Goal: Task Accomplishment & Management: Complete application form

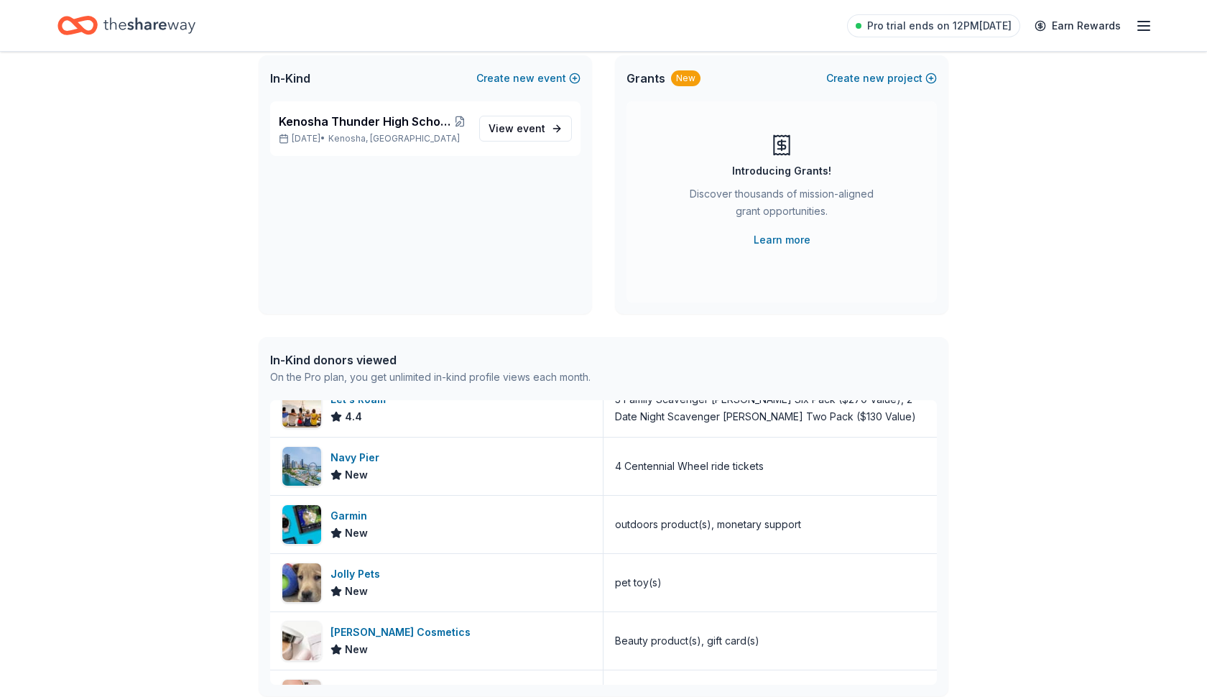
scroll to position [92, 0]
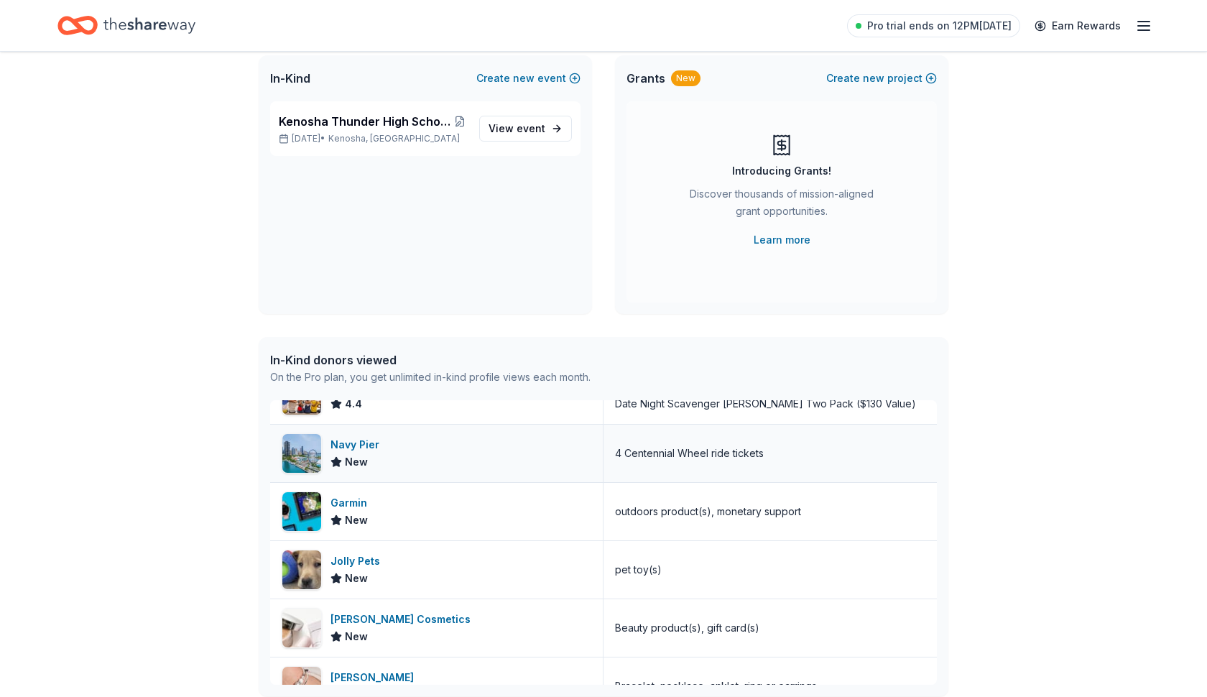
click at [353, 449] on div "Navy Pier" at bounding box center [357, 444] width 55 height 17
click at [358, 443] on div "Navy Pier" at bounding box center [357, 444] width 55 height 17
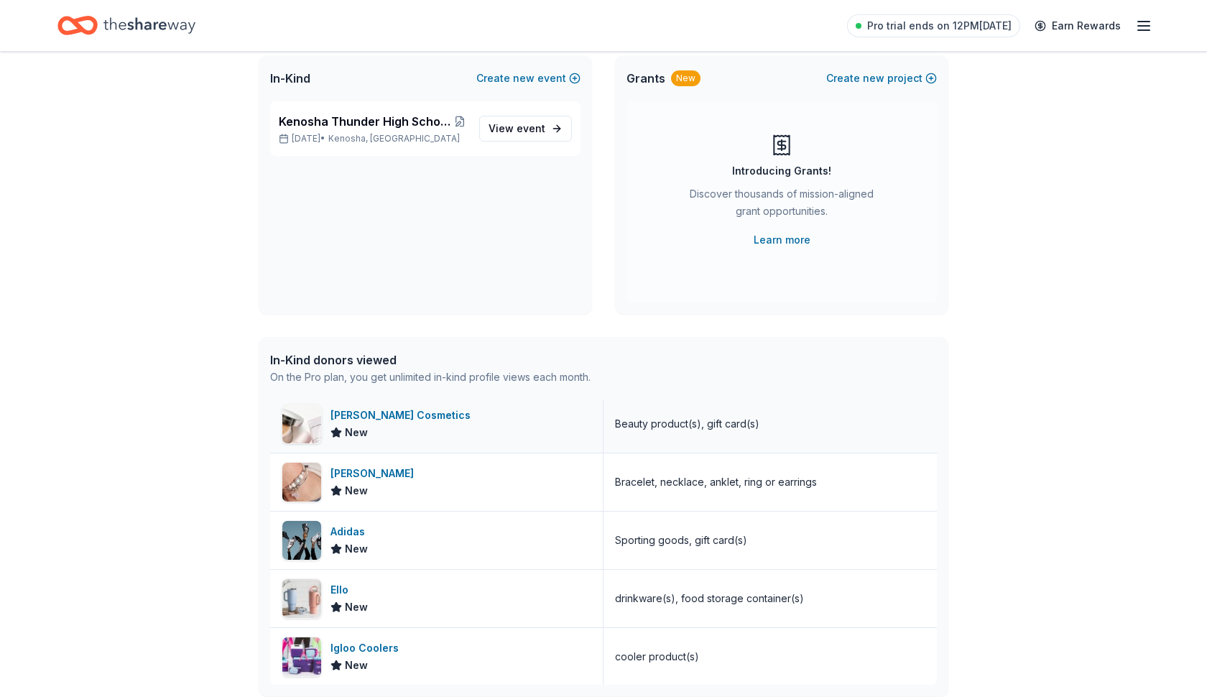
scroll to position [298, 0]
click at [348, 529] on div "Adidas" at bounding box center [350, 529] width 40 height 17
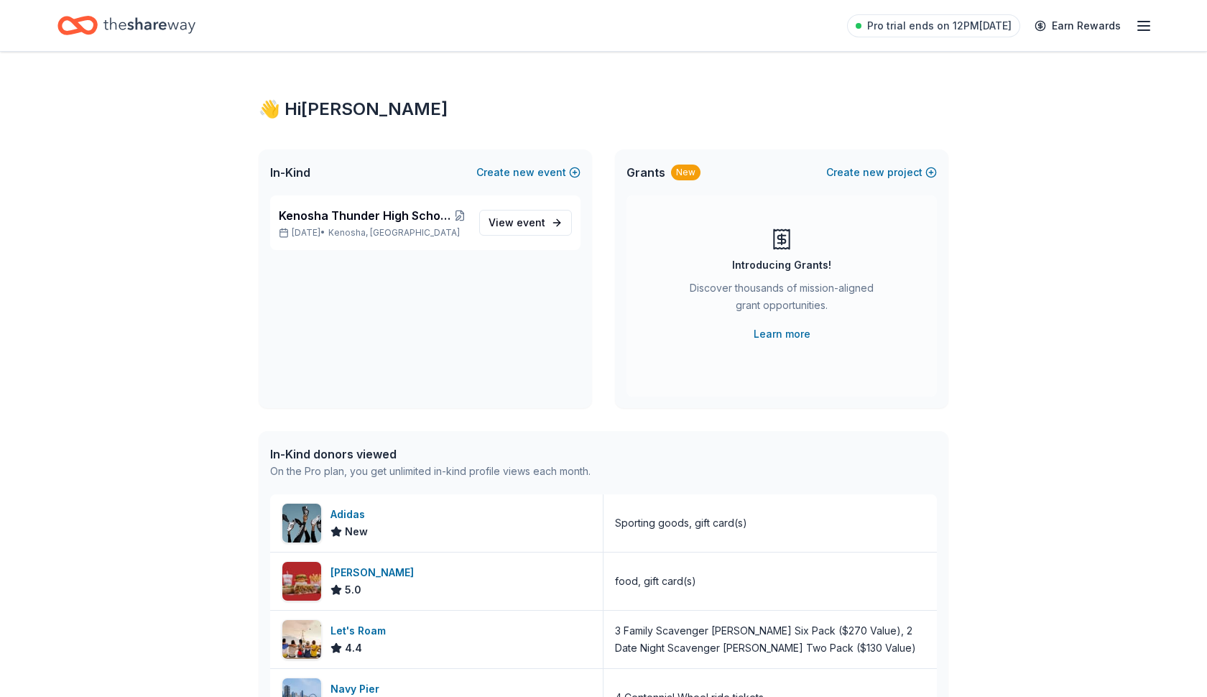
scroll to position [0, 0]
click at [405, 218] on span "Kenosha Thunder High School Hockey Team Fundraiser" at bounding box center [365, 215] width 173 height 17
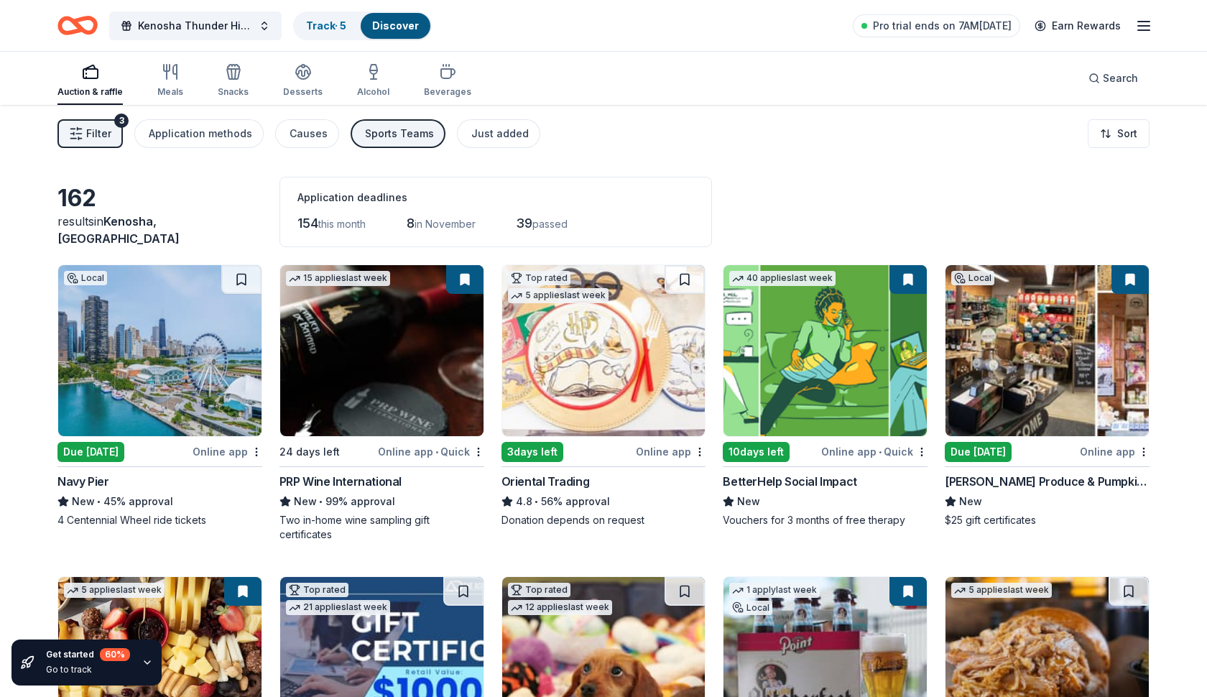
click at [417, 376] on img at bounding box center [381, 350] width 203 height 171
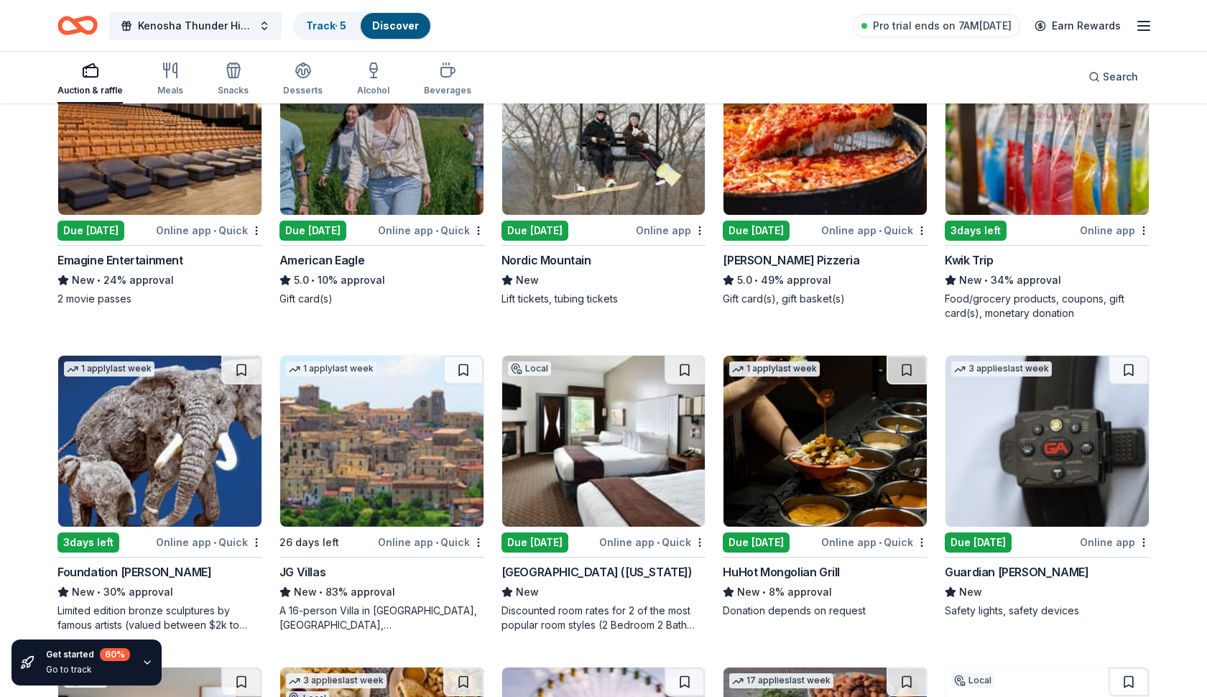
scroll to position [1781, 0]
click at [164, 254] on div "Emagine Entertainment" at bounding box center [120, 259] width 126 height 17
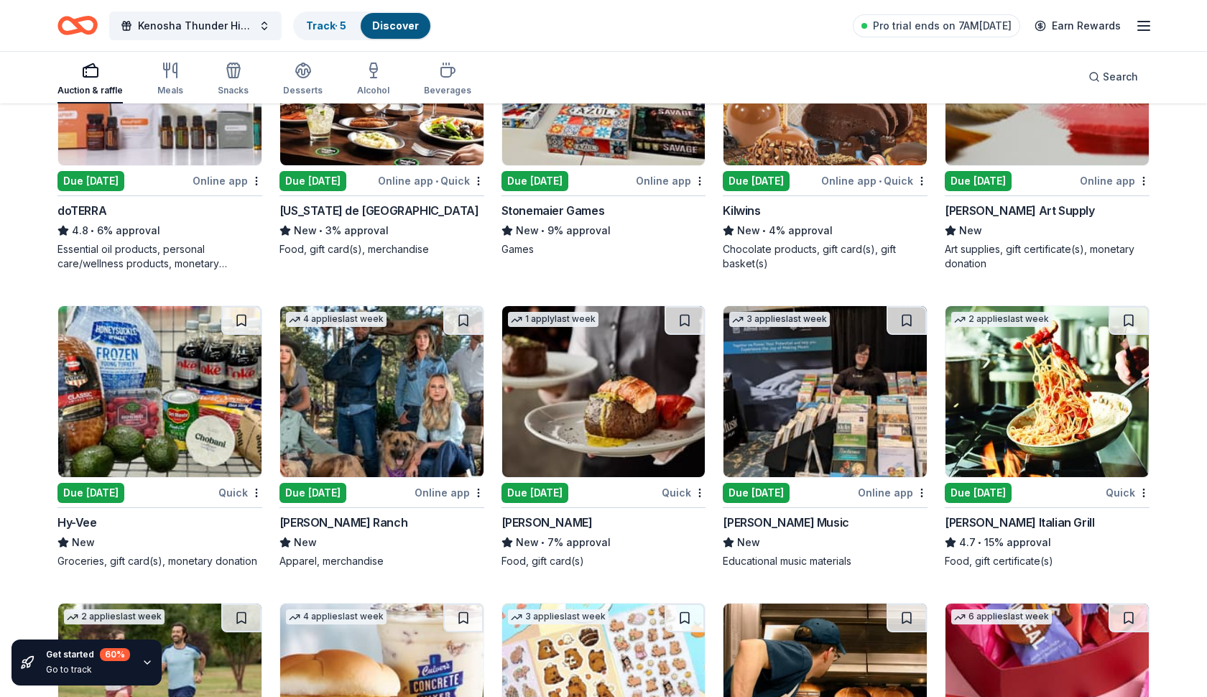
scroll to position [3908, 0]
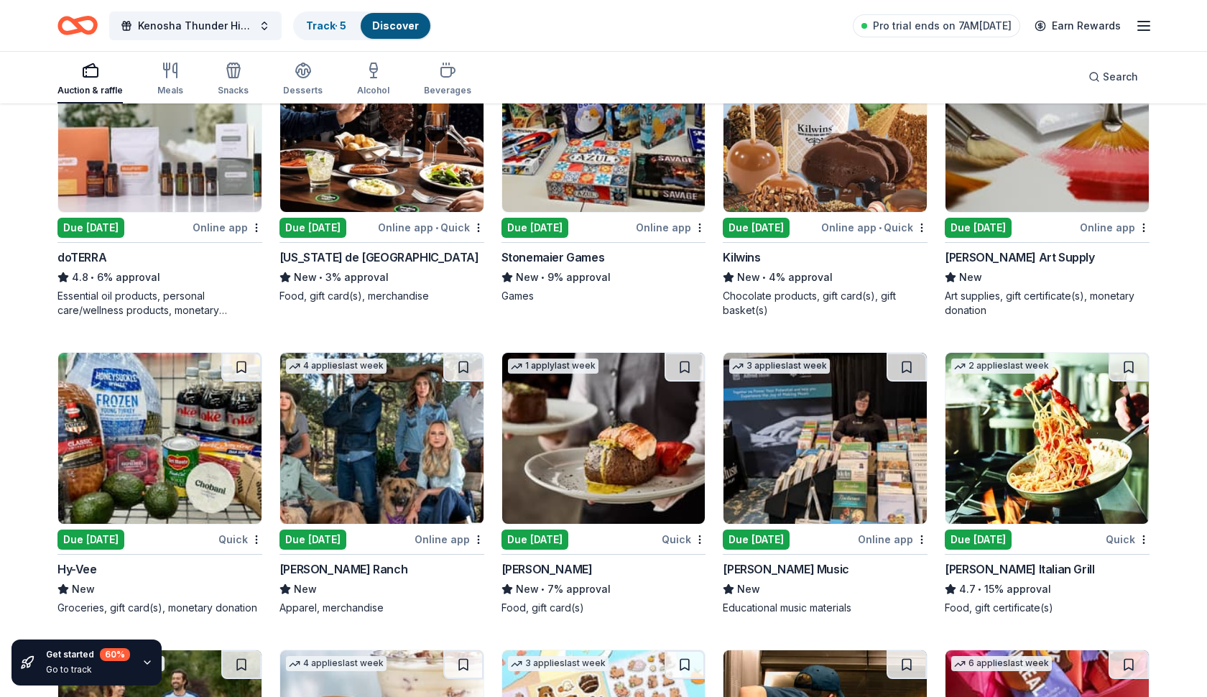
click at [378, 165] on img at bounding box center [381, 126] width 203 height 171
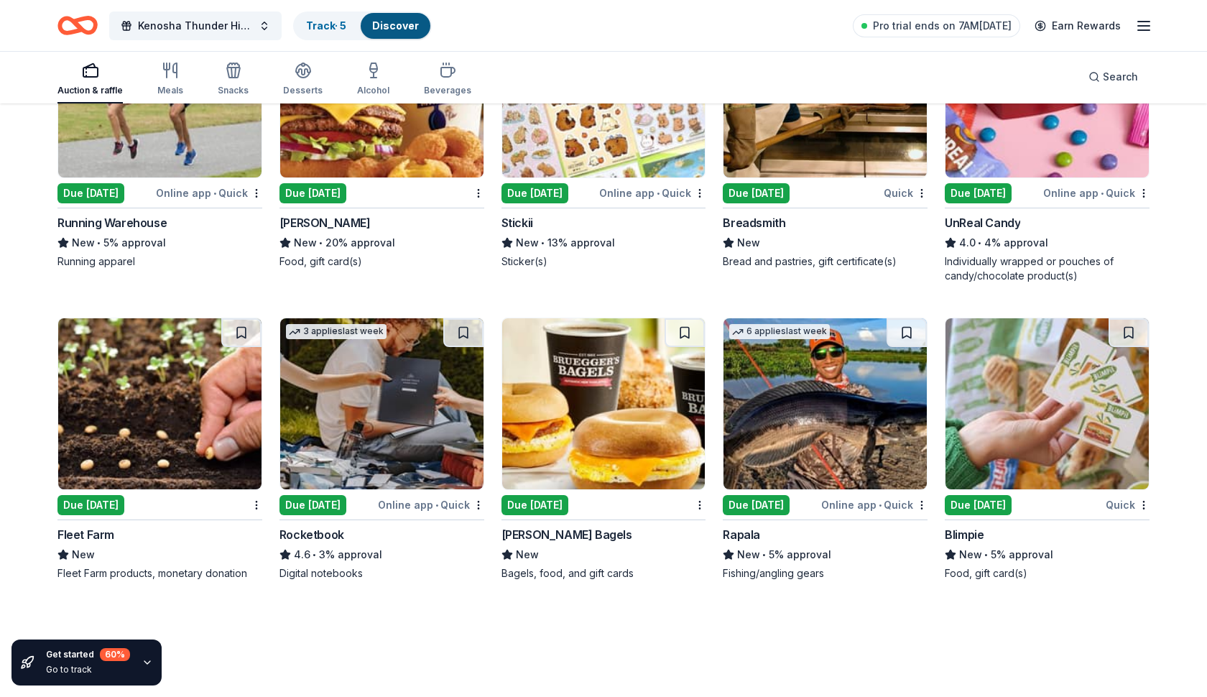
scroll to position [4550, 0]
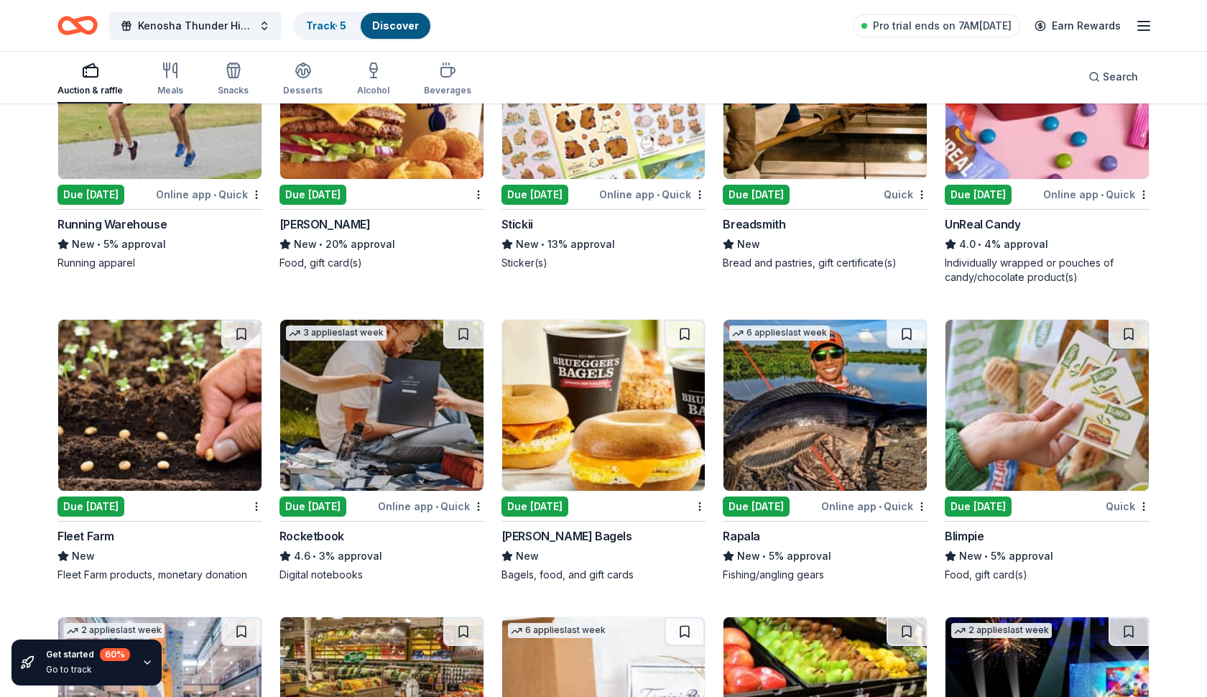
click at [80, 540] on div "Fleet Farm" at bounding box center [85, 535] width 57 height 17
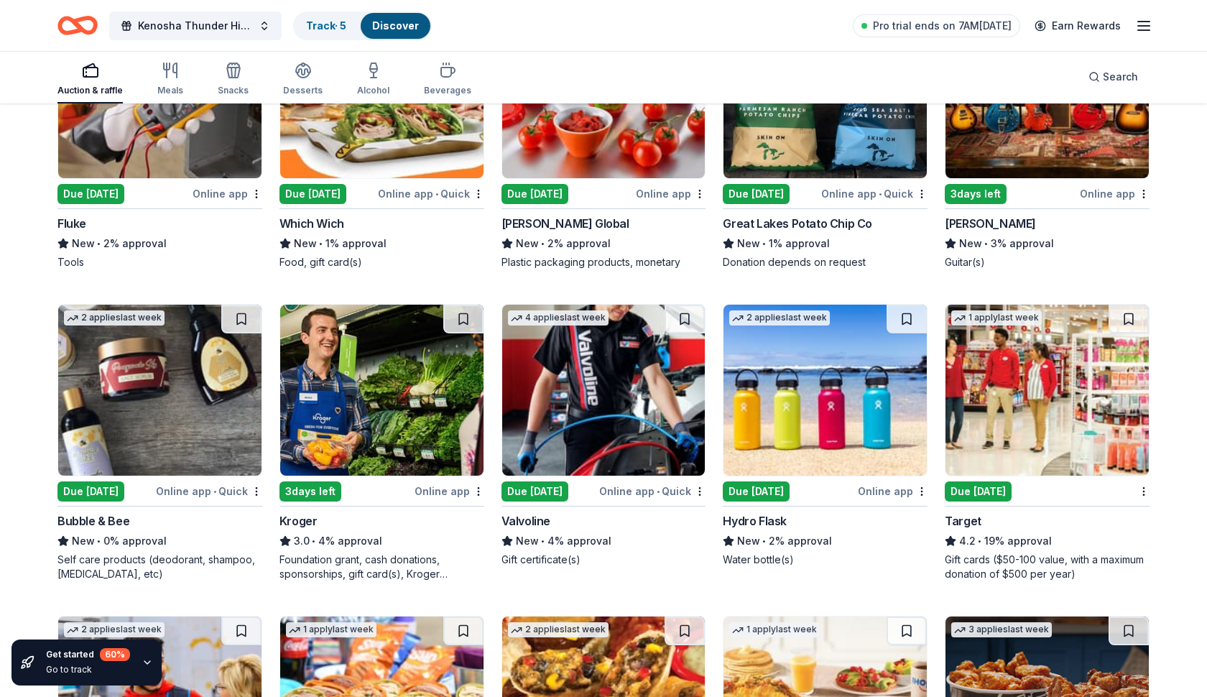
scroll to position [5768, 0]
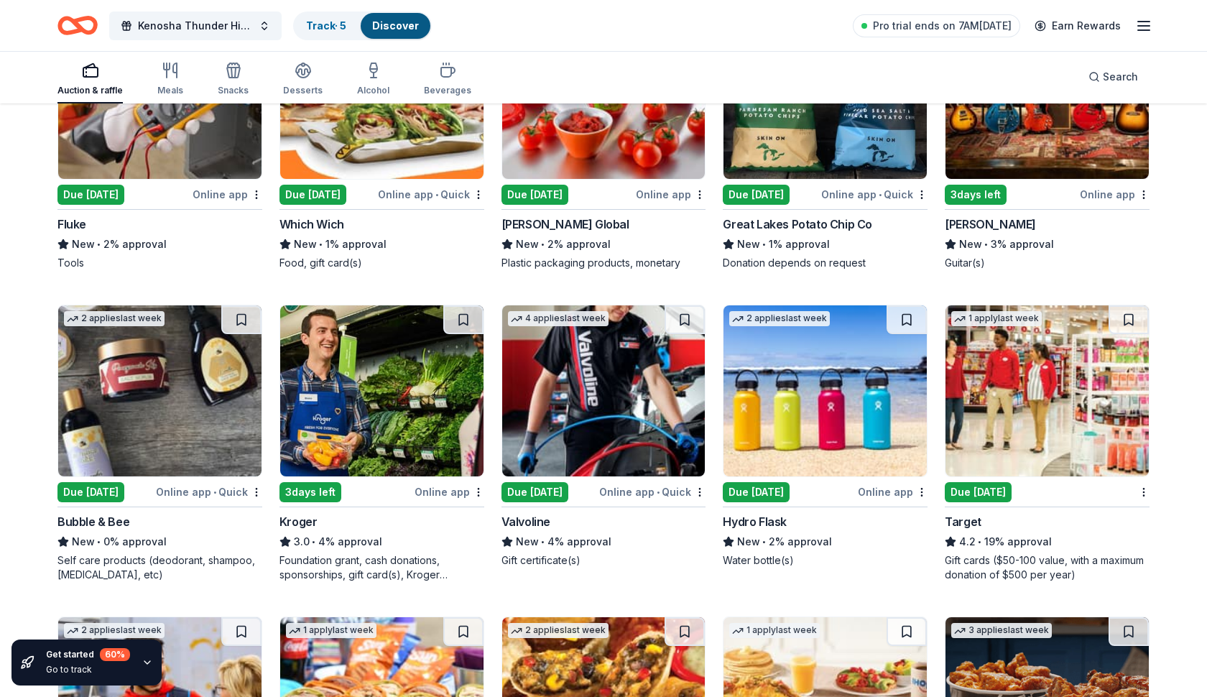
click at [107, 523] on div "Bubble & Bee" at bounding box center [93, 521] width 72 height 17
click at [113, 526] on div "Bubble & Bee" at bounding box center [93, 521] width 72 height 17
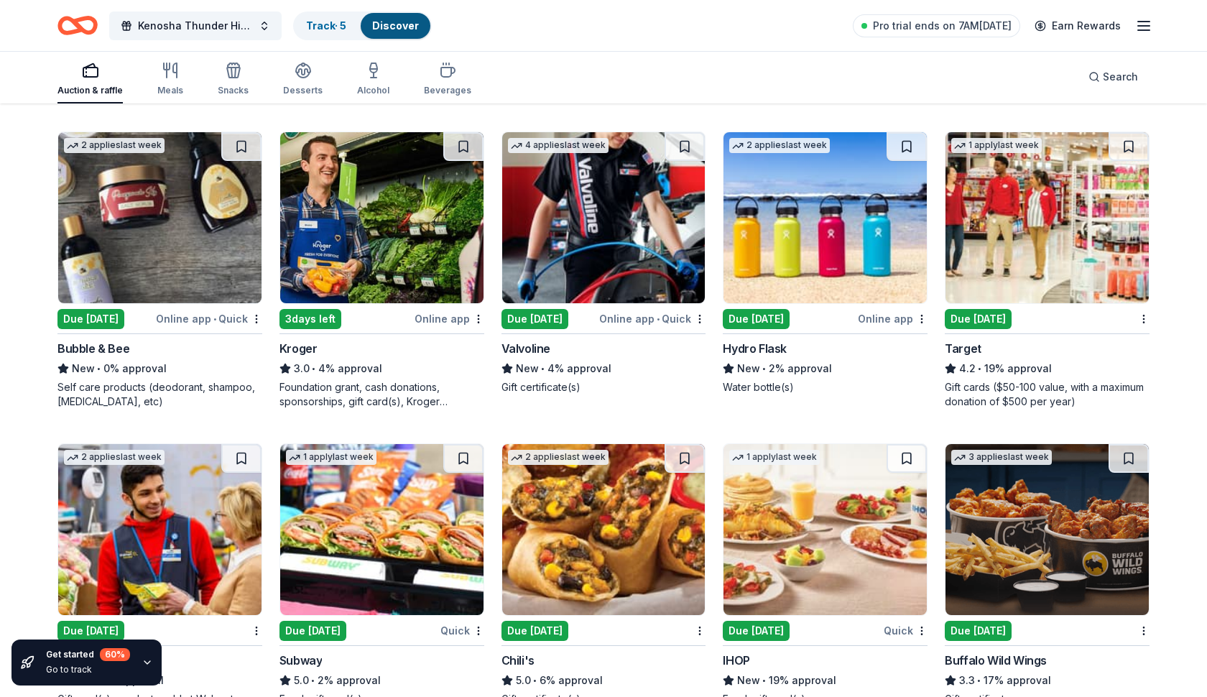
scroll to position [5942, 0]
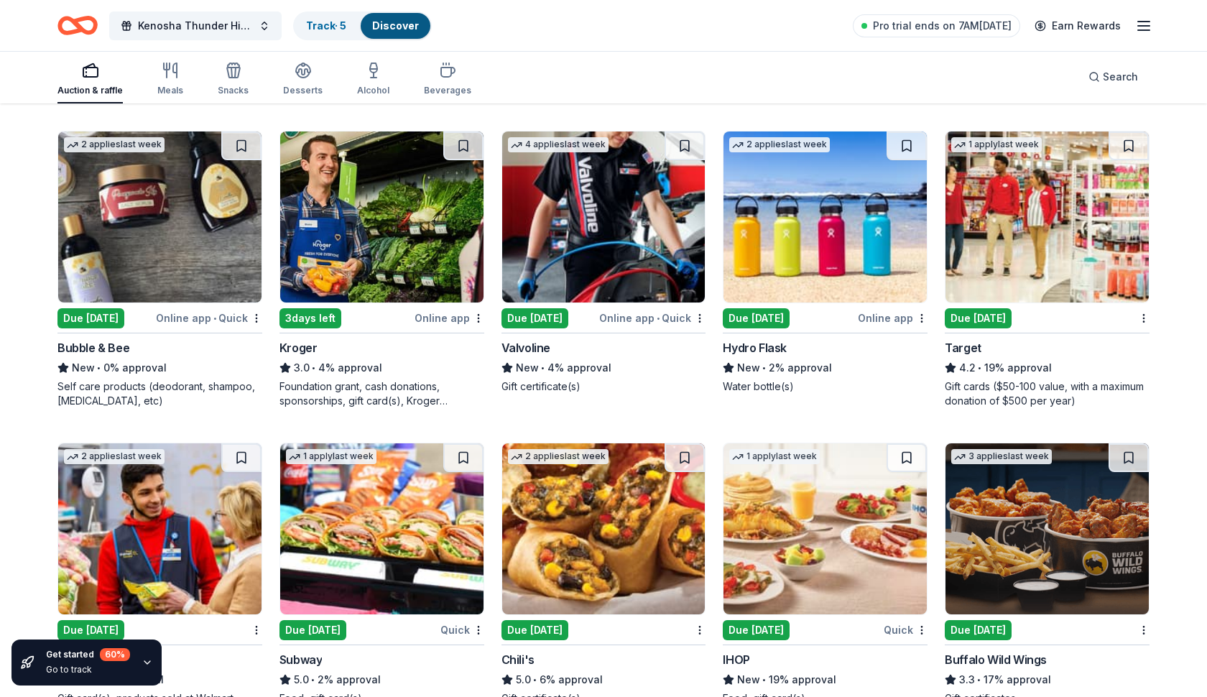
click at [760, 313] on div "Due [DATE]" at bounding box center [756, 318] width 67 height 20
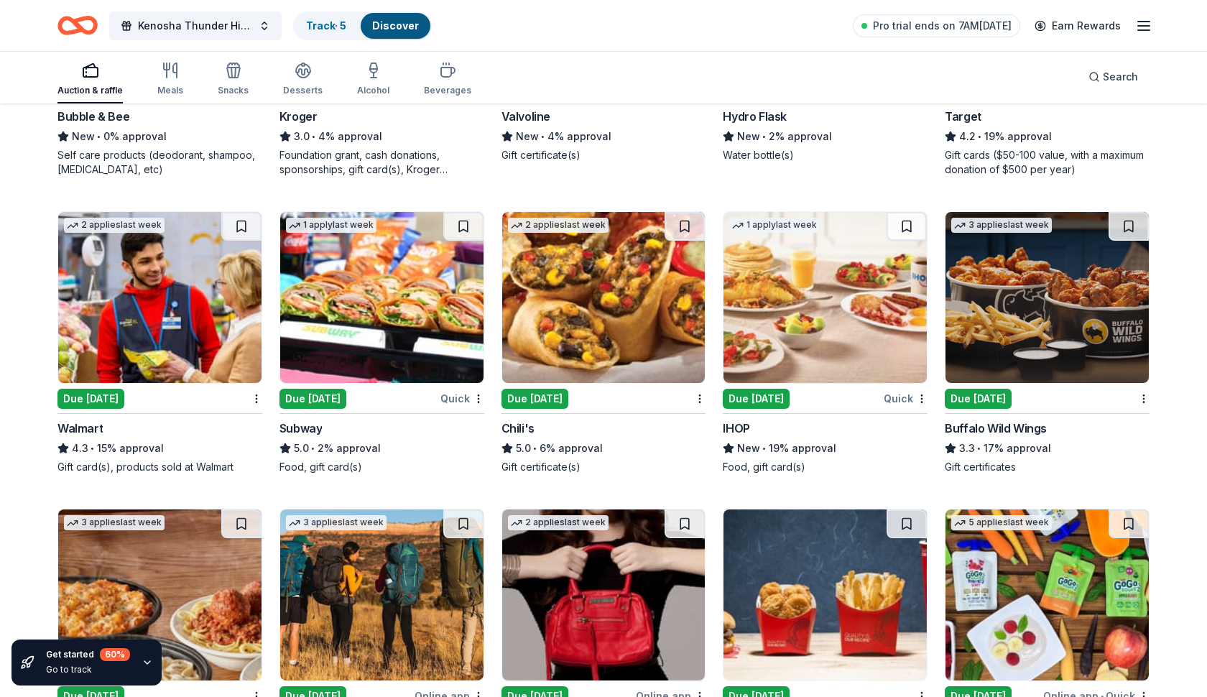
scroll to position [6176, 0]
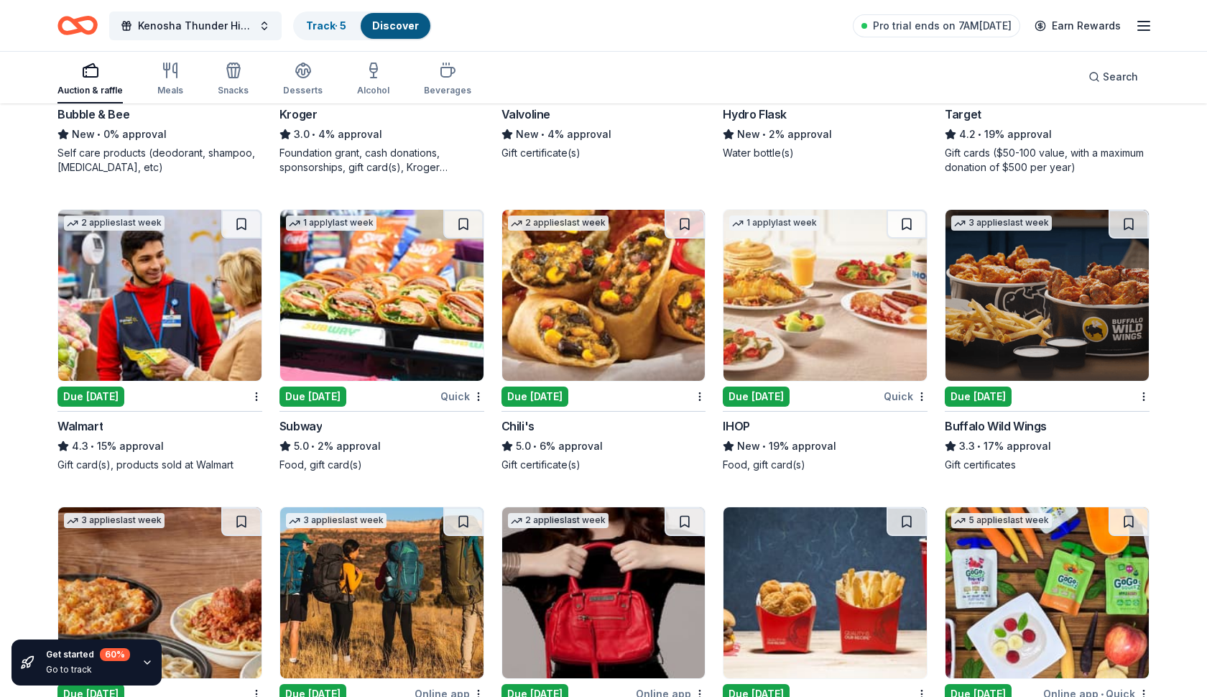
click at [106, 448] on div "4.3 • 15% approval" at bounding box center [159, 445] width 205 height 17
click at [399, 328] on img at bounding box center [381, 295] width 203 height 171
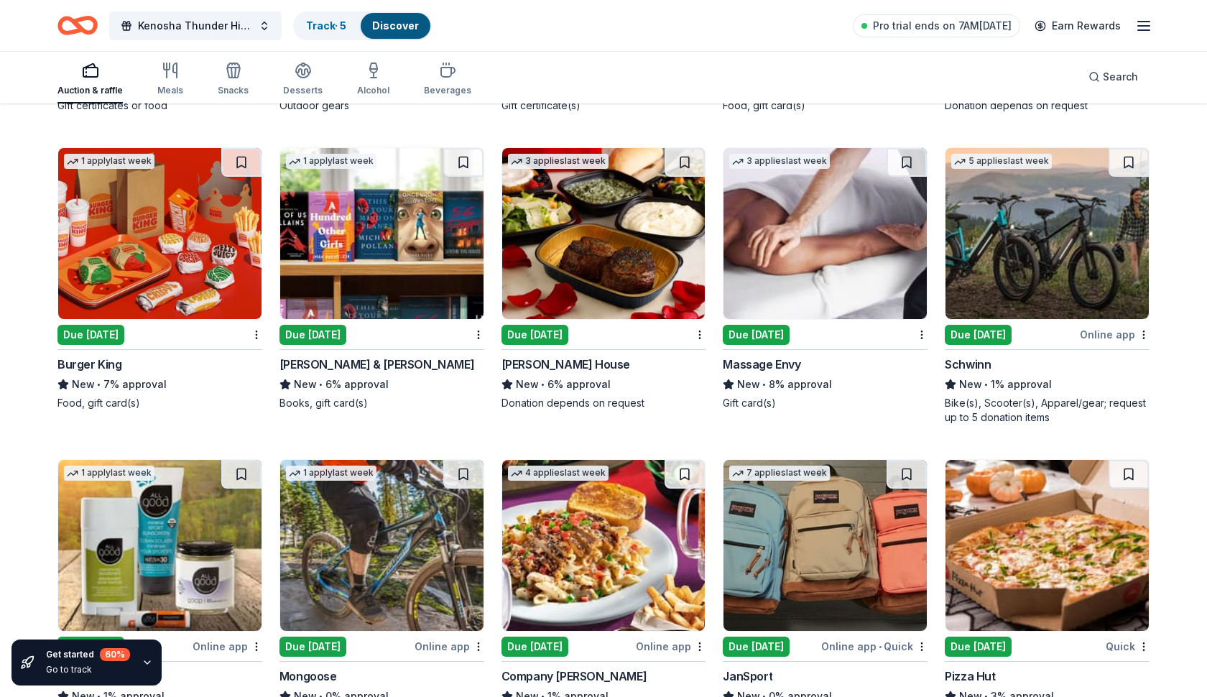
scroll to position [6834, 0]
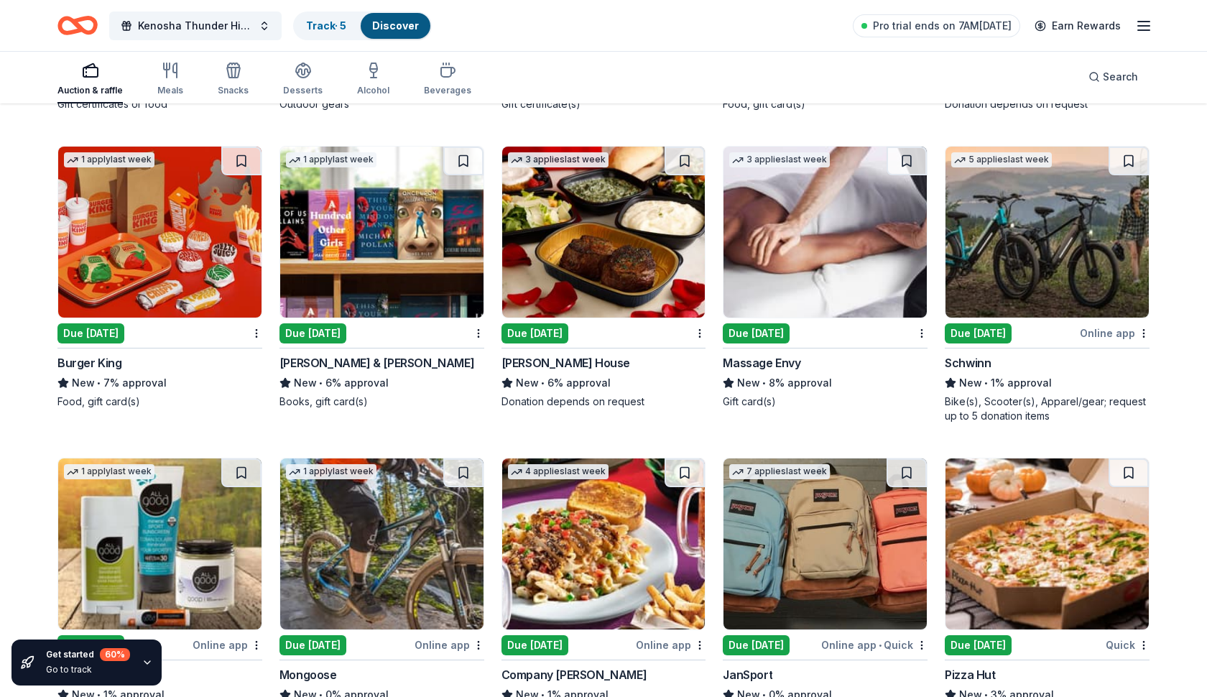
click at [349, 289] on img at bounding box center [381, 232] width 203 height 171
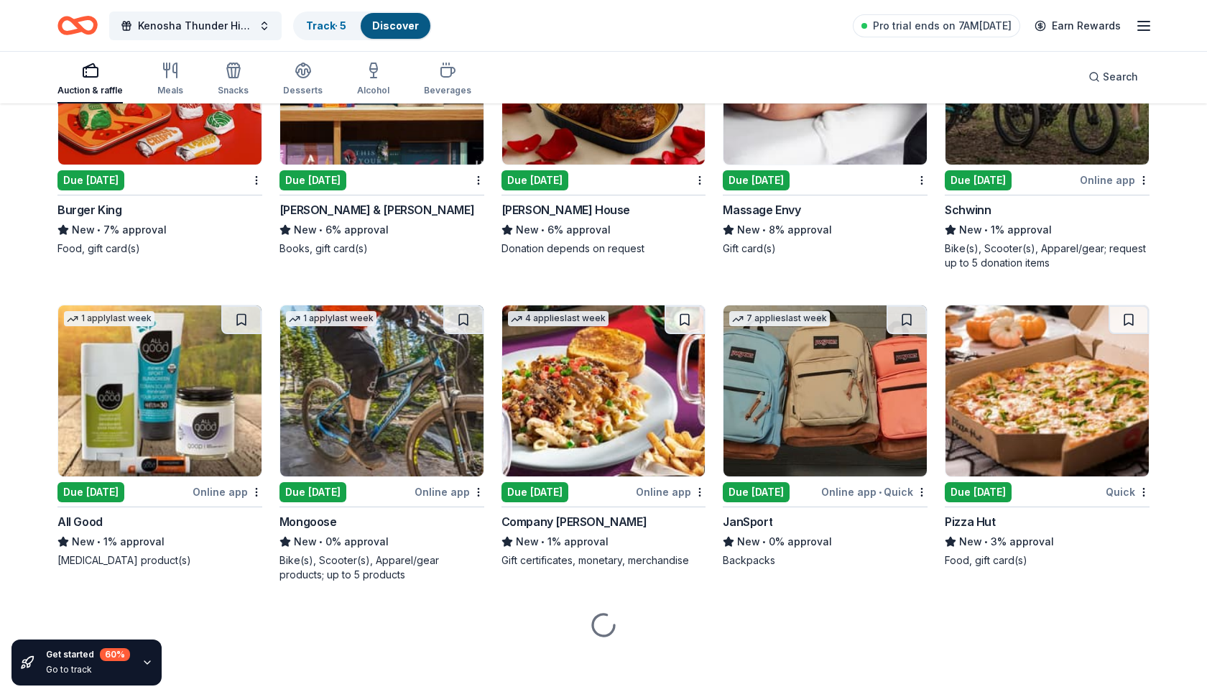
scroll to position [6987, 0]
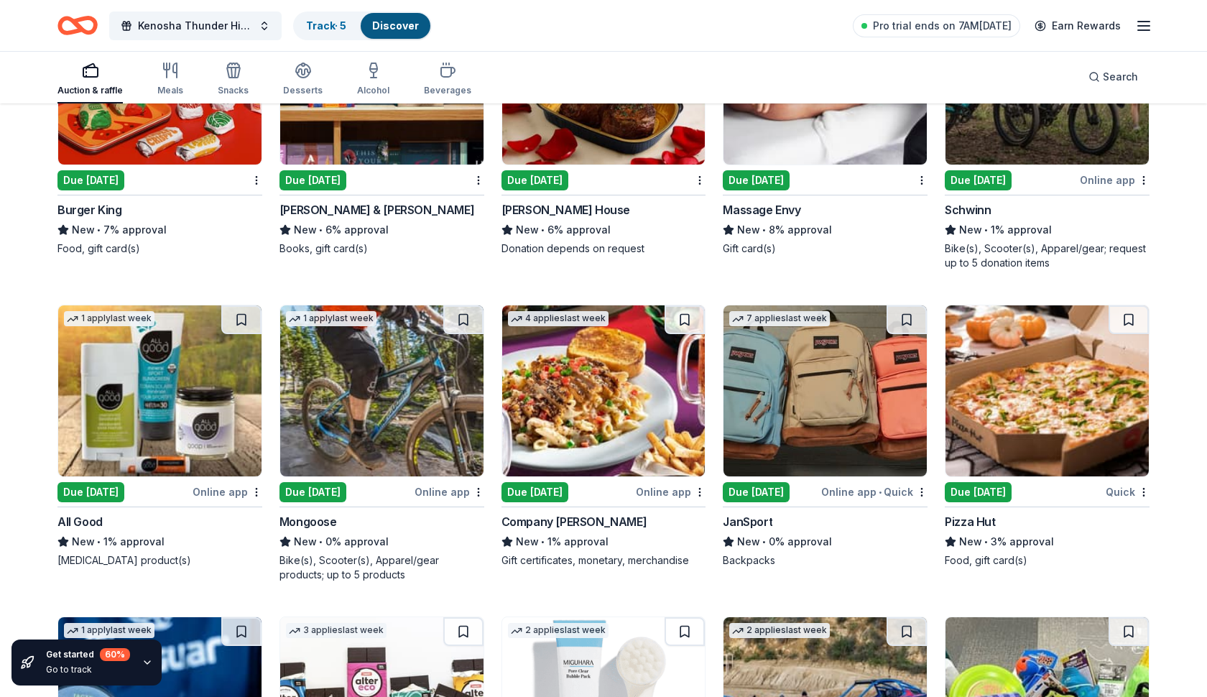
click at [329, 422] on img at bounding box center [381, 390] width 203 height 171
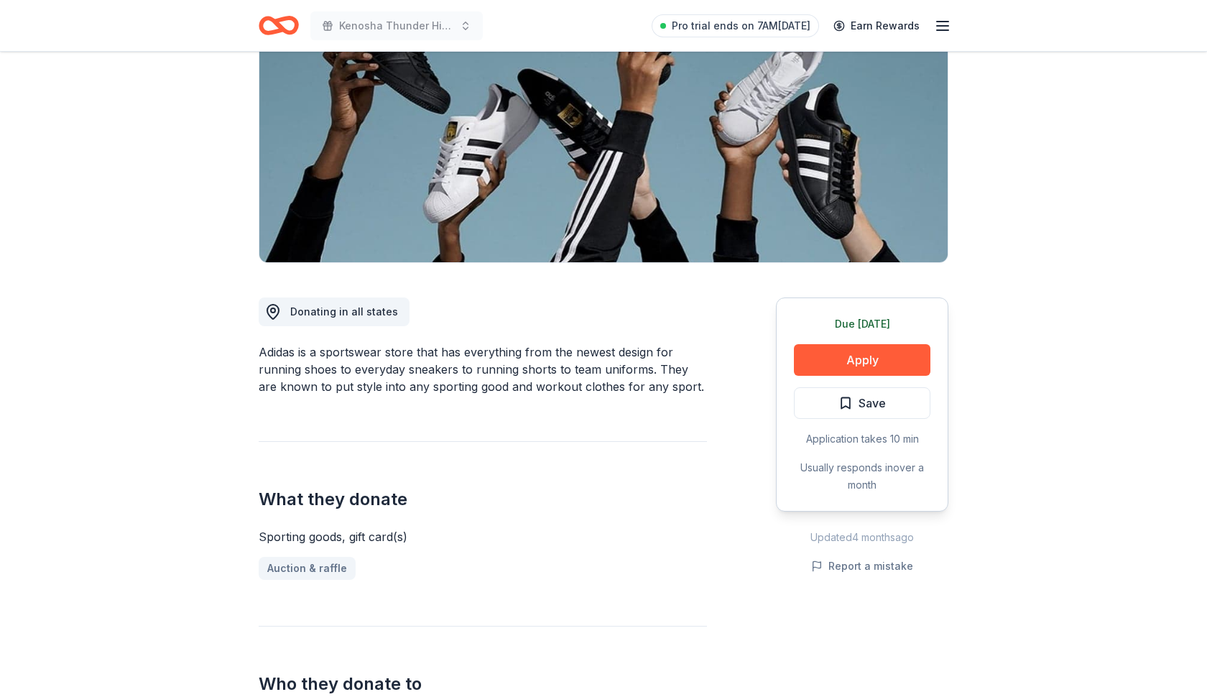
scroll to position [185, 0]
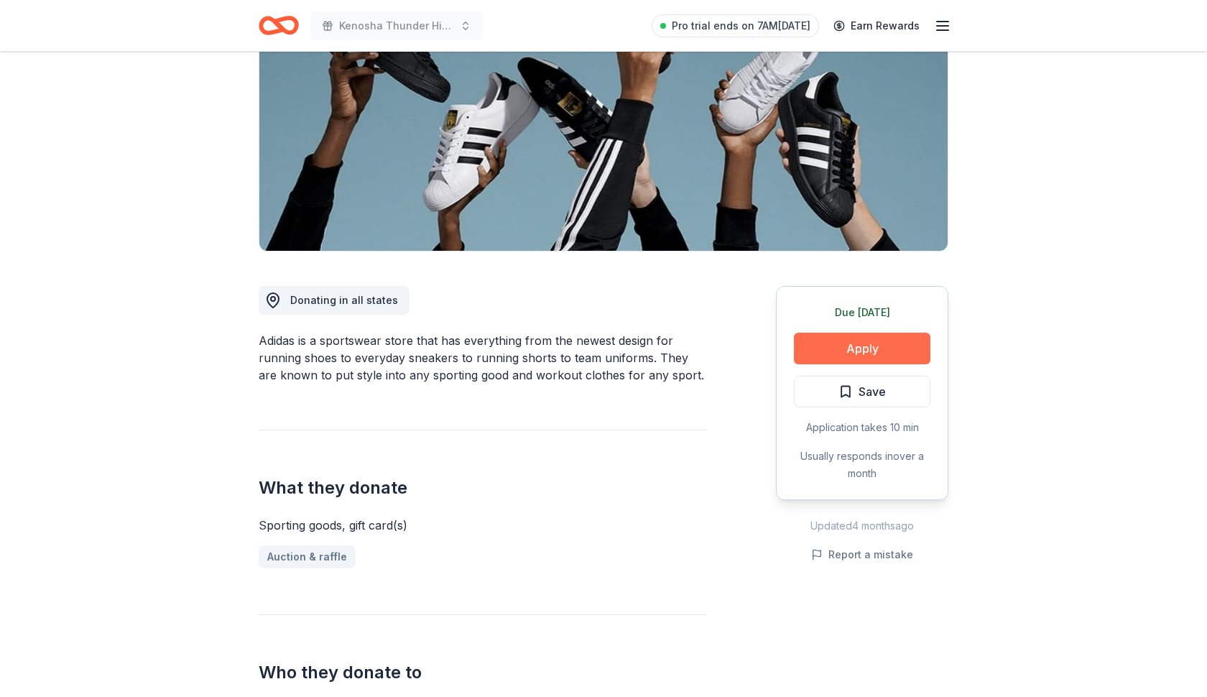
click at [846, 348] on button "Apply" at bounding box center [862, 349] width 136 height 32
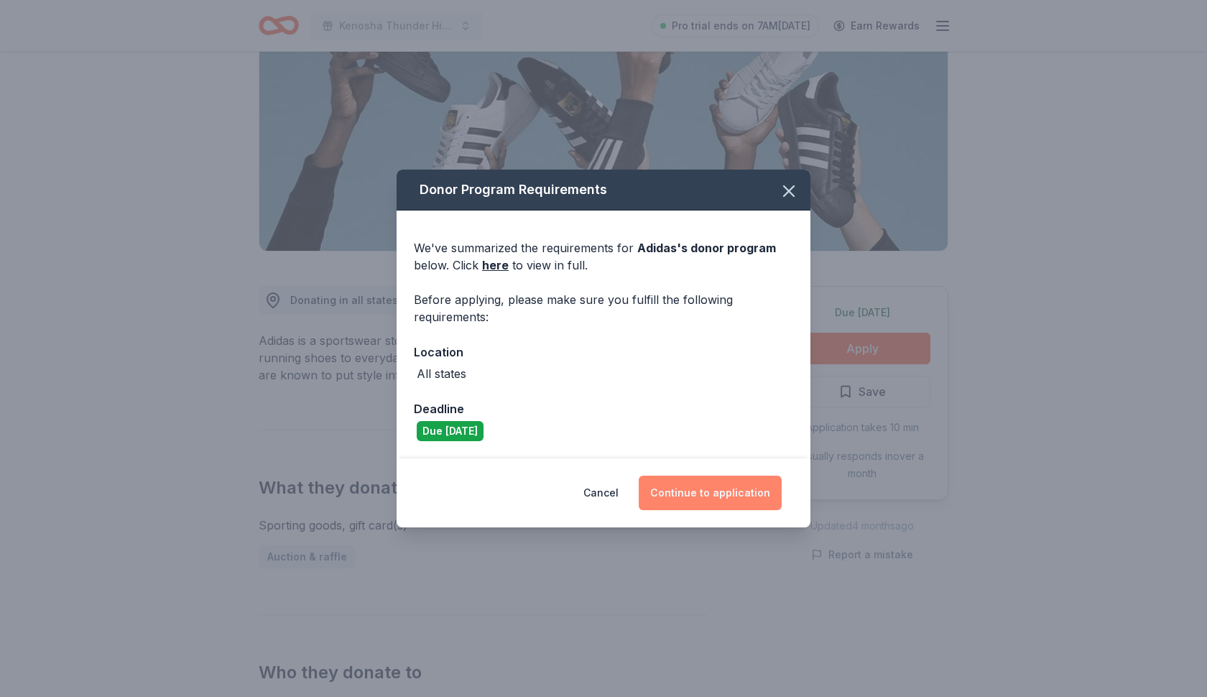
click at [719, 497] on button "Continue to application" at bounding box center [710, 493] width 143 height 34
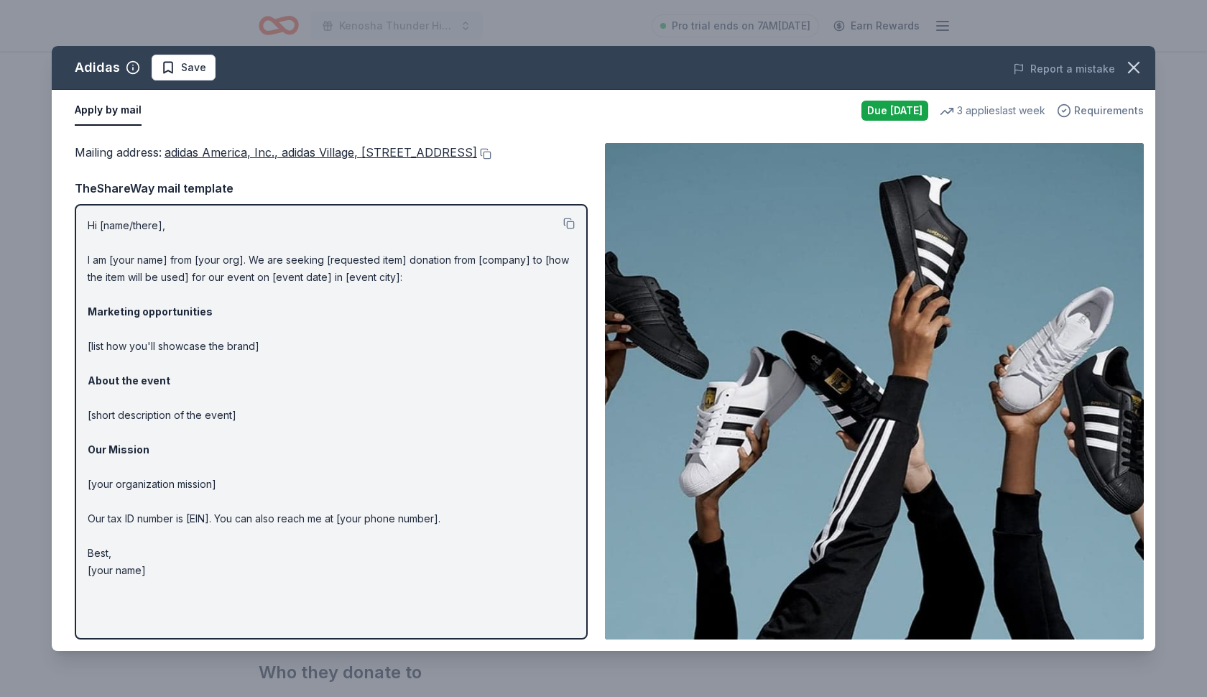
click at [1125, 112] on span "Requirements" at bounding box center [1109, 110] width 70 height 17
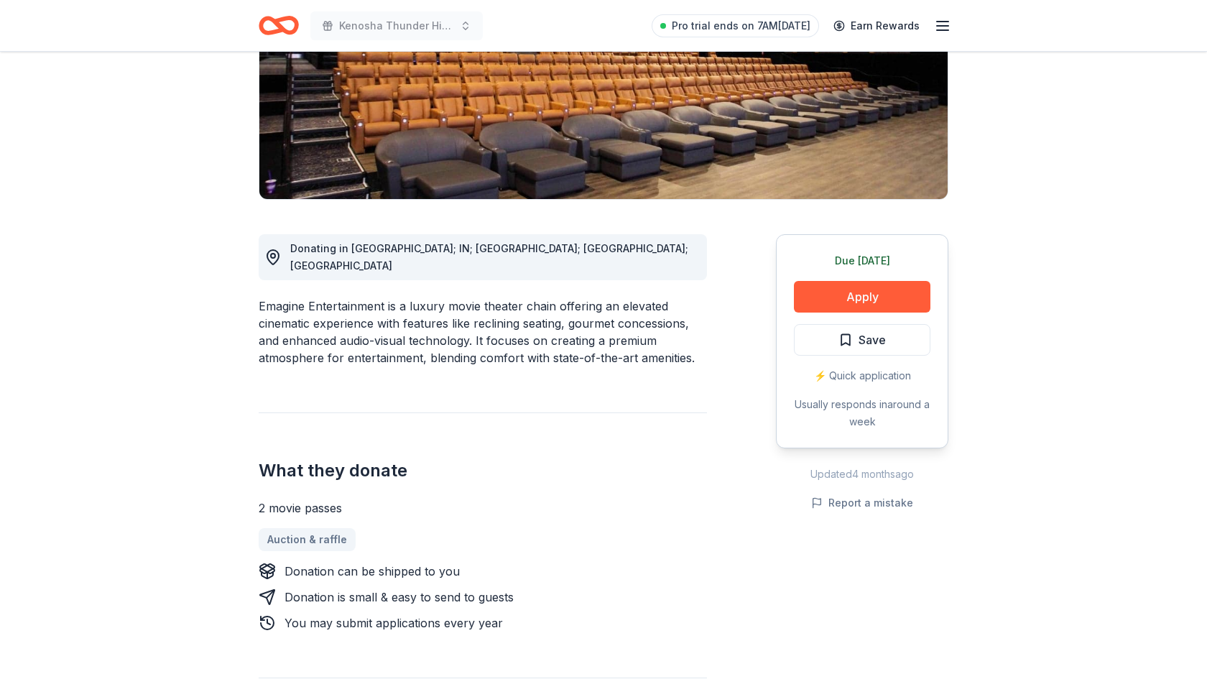
scroll to position [238, 0]
click at [815, 294] on button "Apply" at bounding box center [862, 296] width 136 height 32
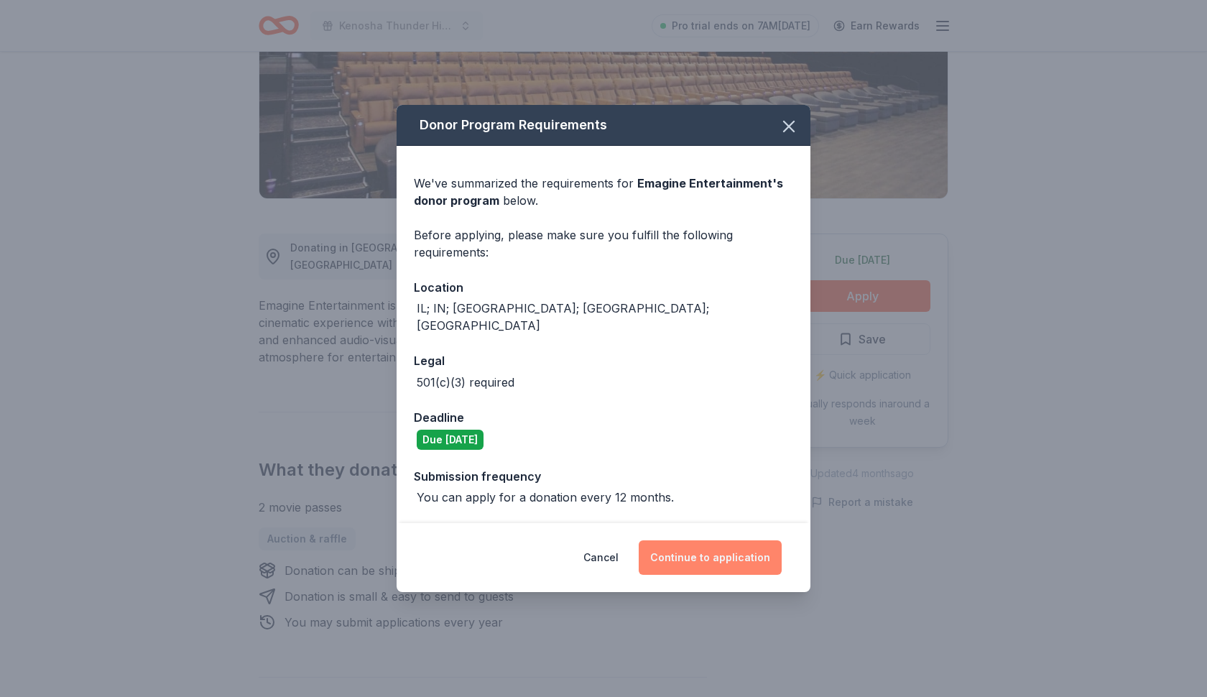
click at [715, 555] on button "Continue to application" at bounding box center [710, 557] width 143 height 34
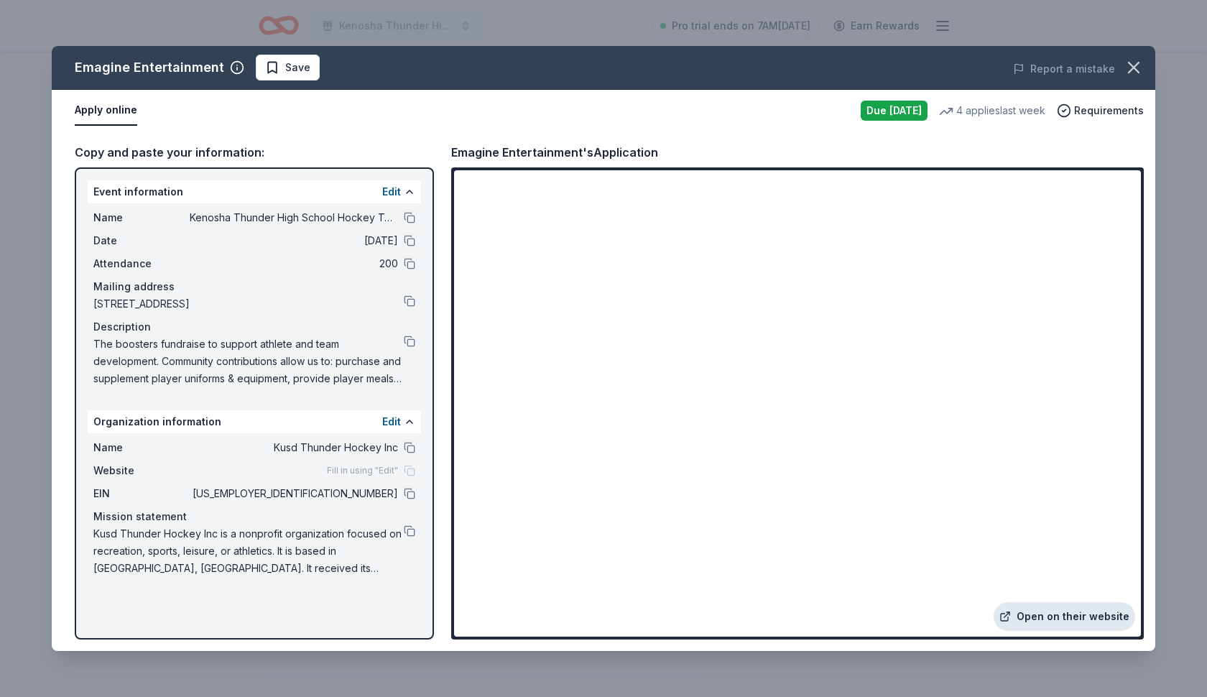
click at [1071, 623] on link "Open on their website" at bounding box center [1064, 616] width 142 height 29
click at [1121, 110] on span "Requirements" at bounding box center [1109, 110] width 70 height 17
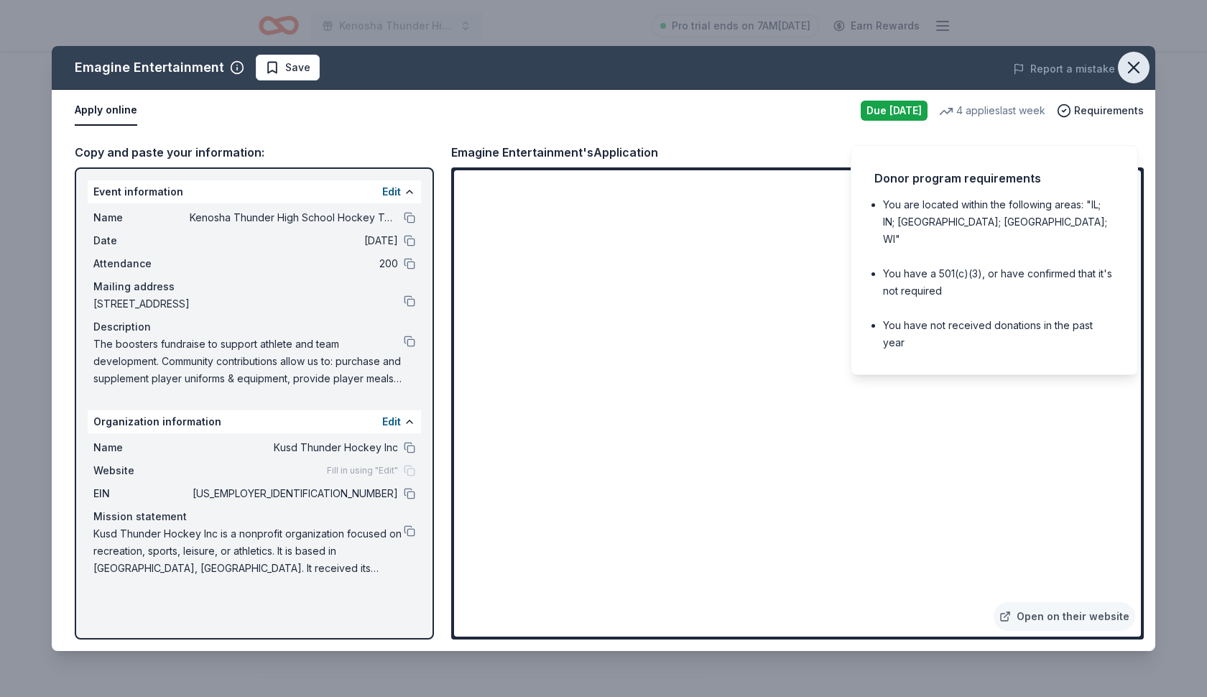
click at [1137, 68] on icon "button" at bounding box center [1134, 67] width 20 height 20
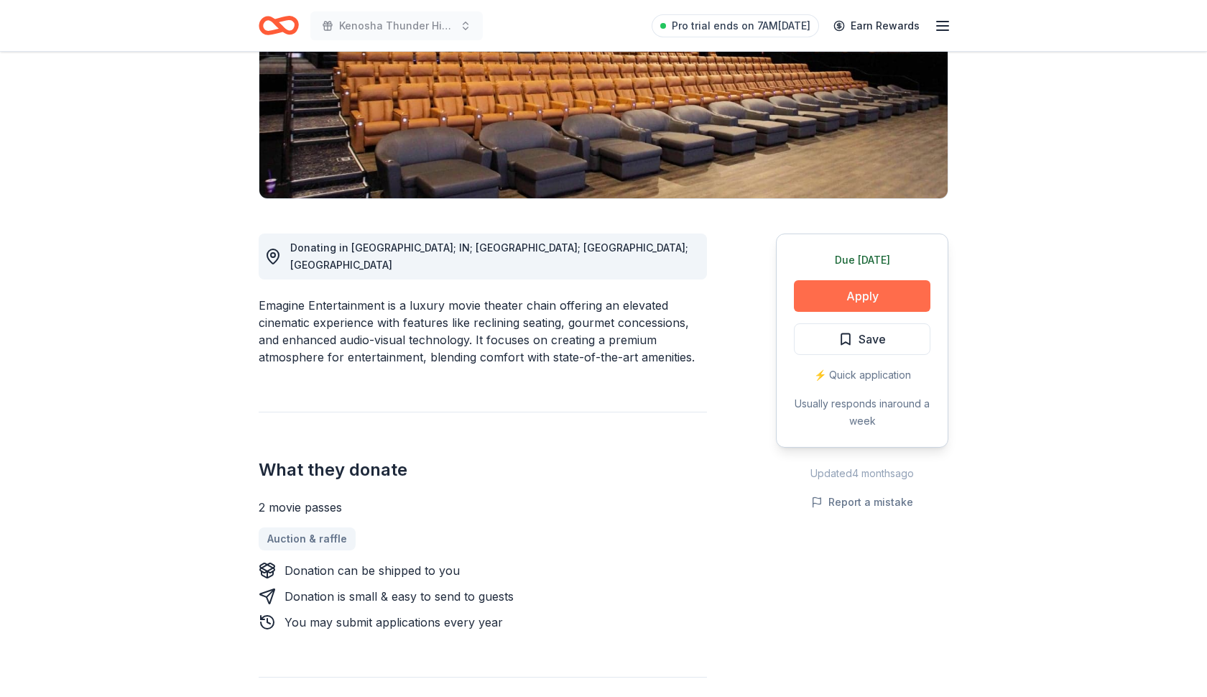
click at [884, 301] on button "Apply" at bounding box center [862, 296] width 136 height 32
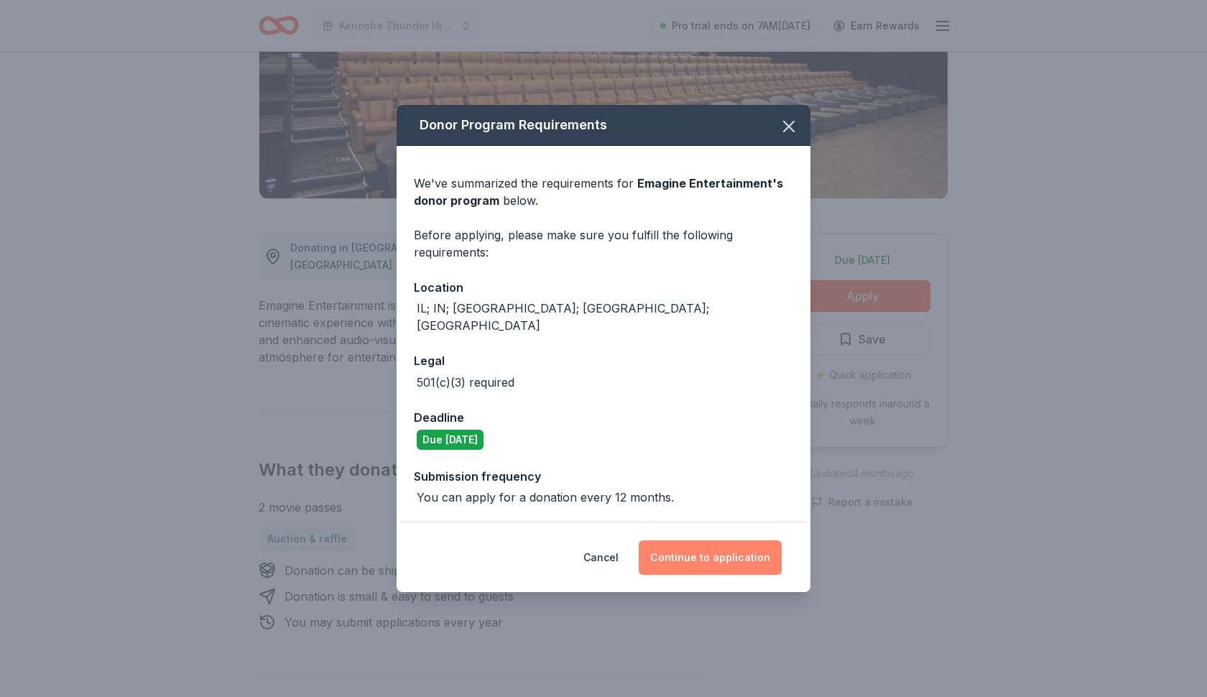
click at [713, 551] on button "Continue to application" at bounding box center [710, 557] width 143 height 34
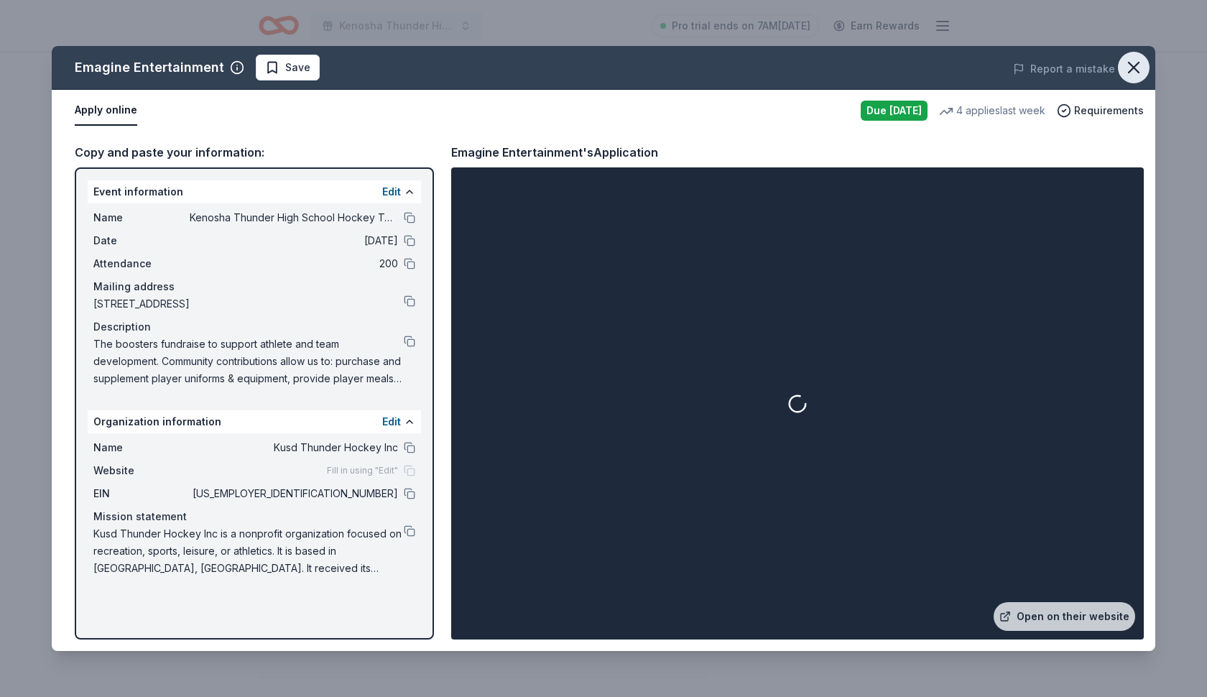
click at [1140, 68] on icon "button" at bounding box center [1134, 67] width 20 height 20
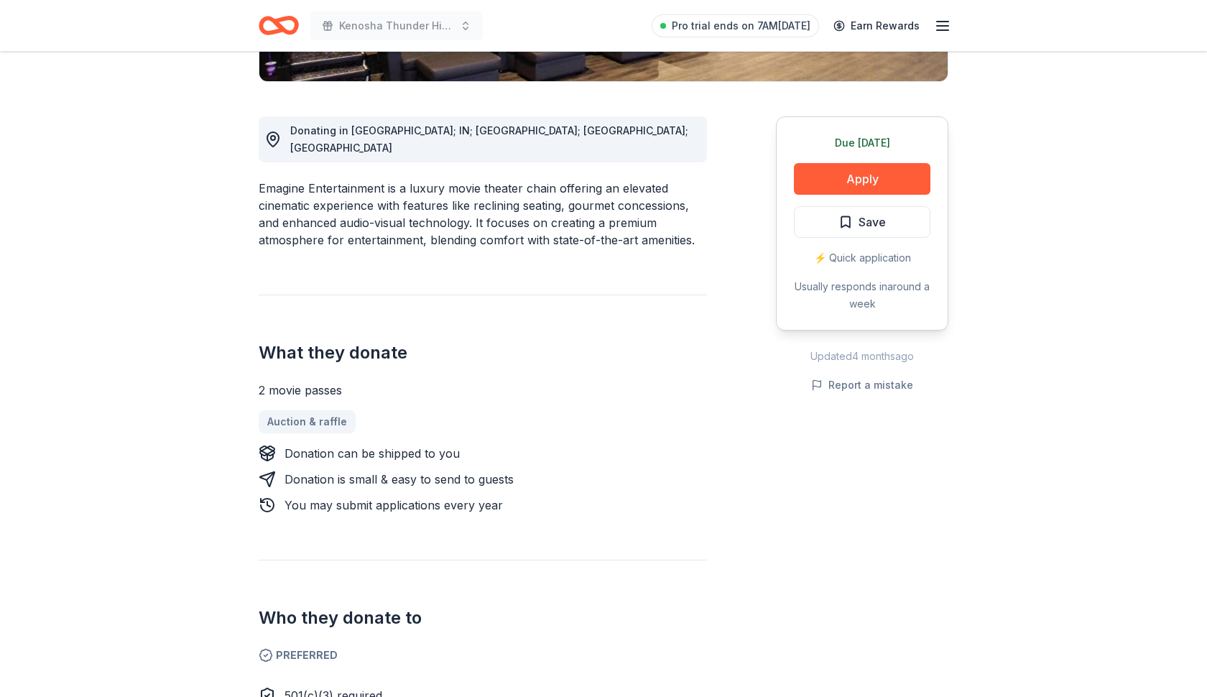
scroll to position [368, 0]
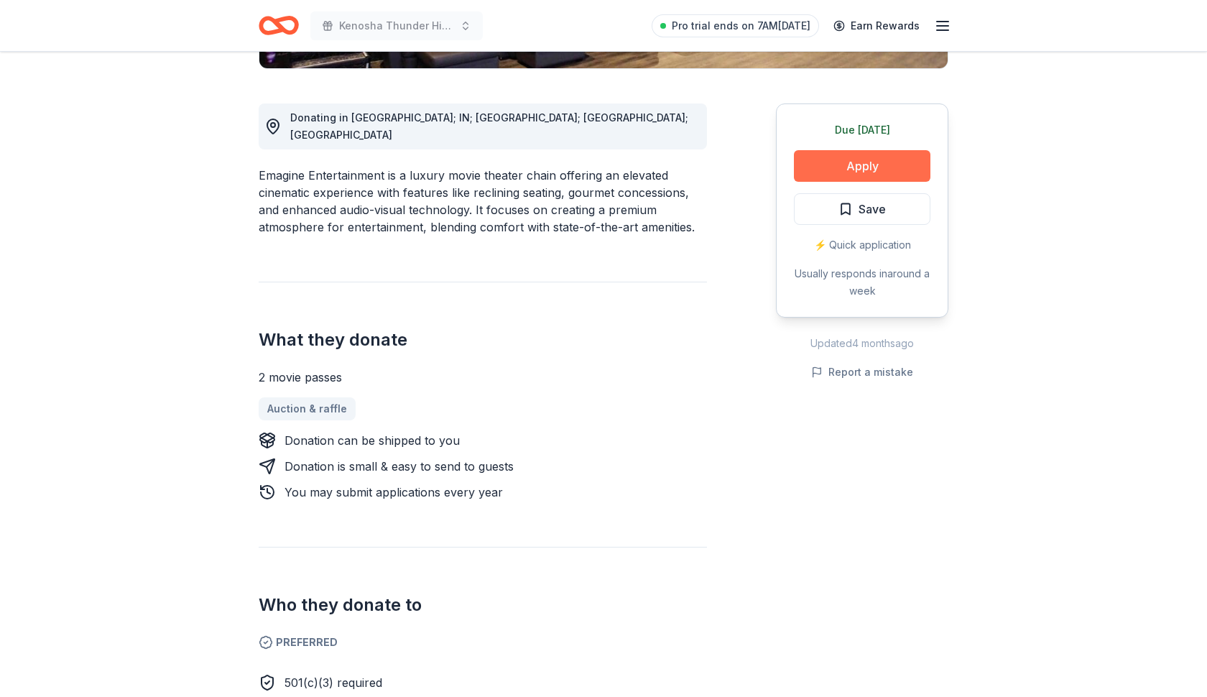
click at [874, 165] on button "Apply" at bounding box center [862, 166] width 136 height 32
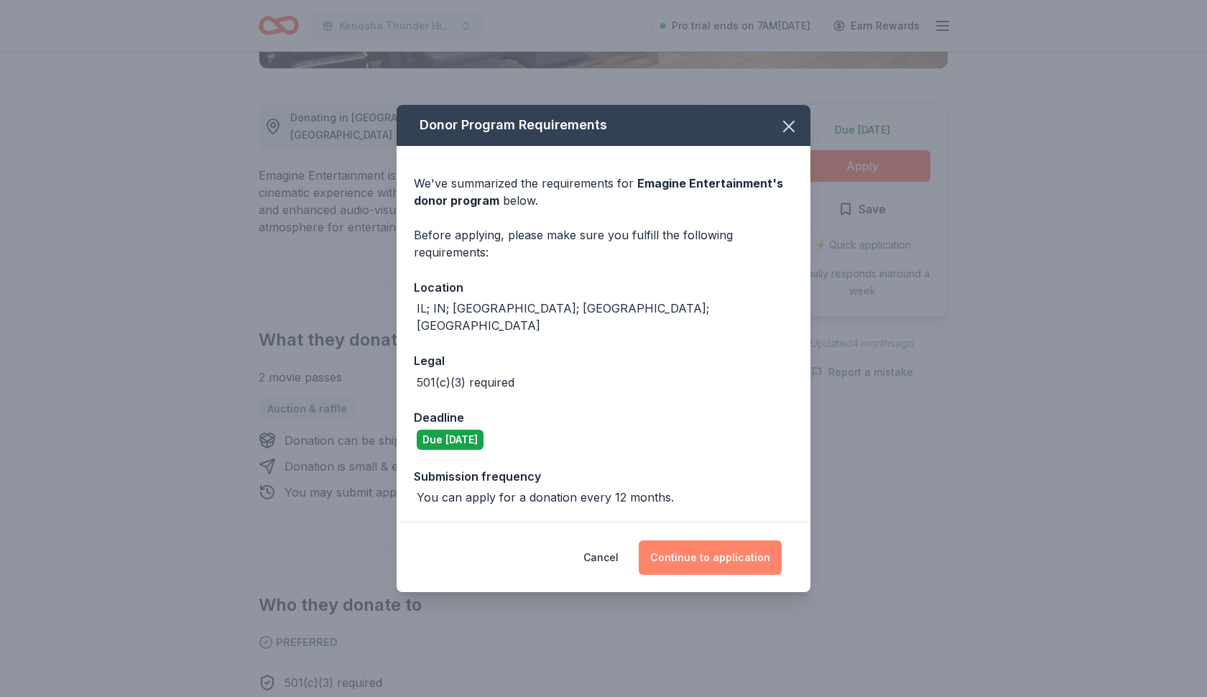
click at [721, 548] on button "Continue to application" at bounding box center [710, 557] width 143 height 34
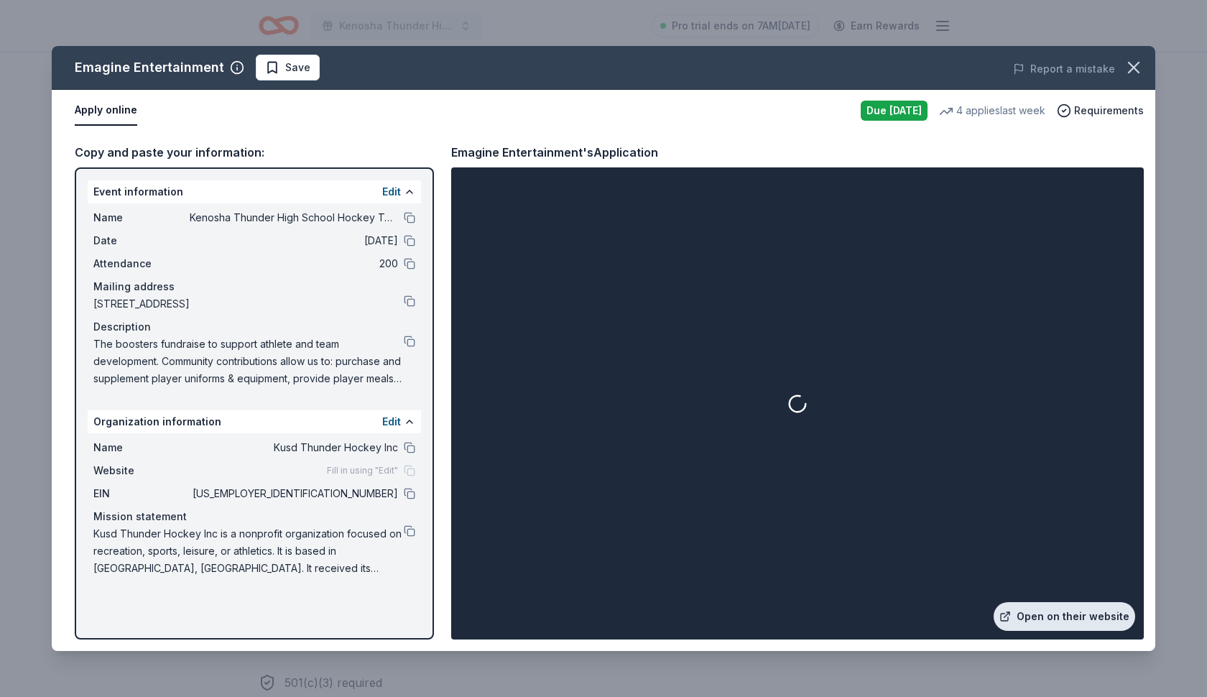
click at [1034, 614] on link "Open on their website" at bounding box center [1064, 616] width 142 height 29
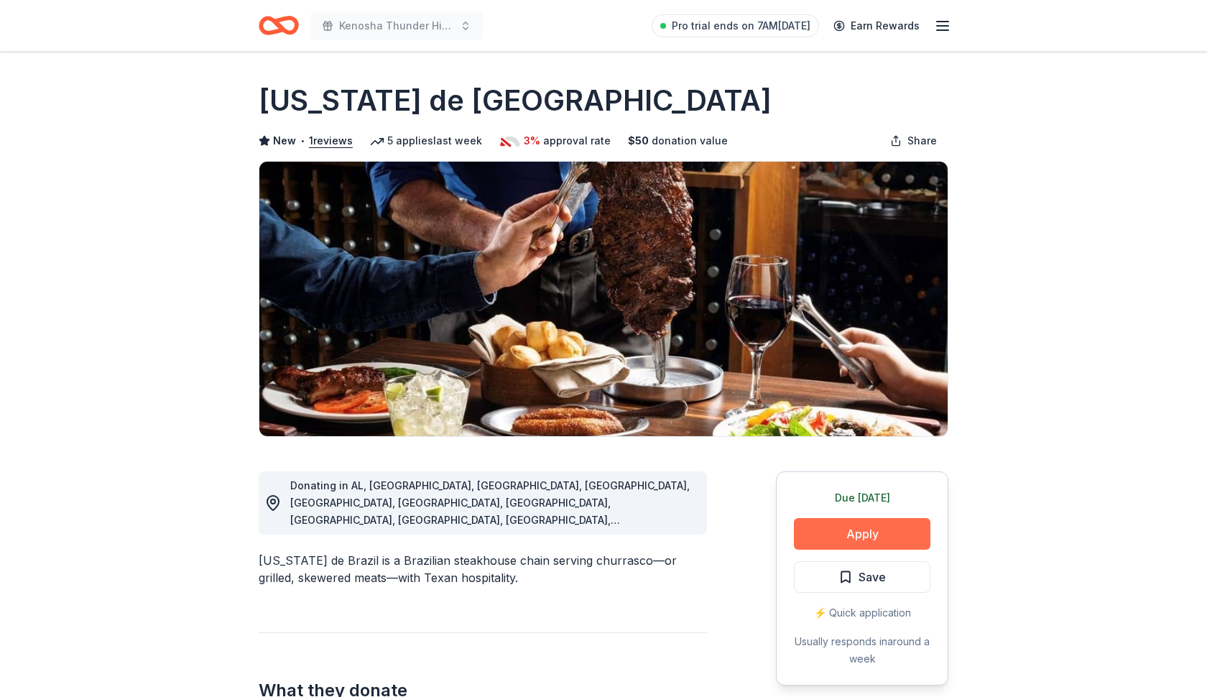
click at [831, 535] on button "Apply" at bounding box center [862, 534] width 136 height 32
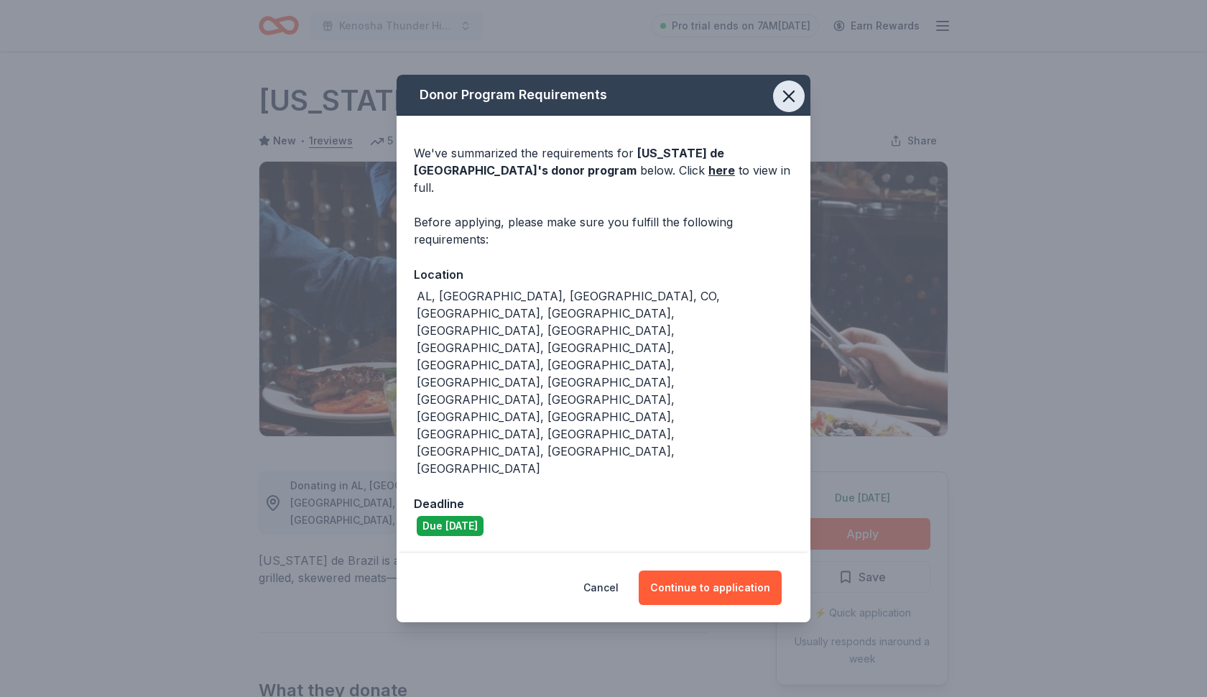
click at [792, 106] on icon "button" at bounding box center [789, 96] width 20 height 20
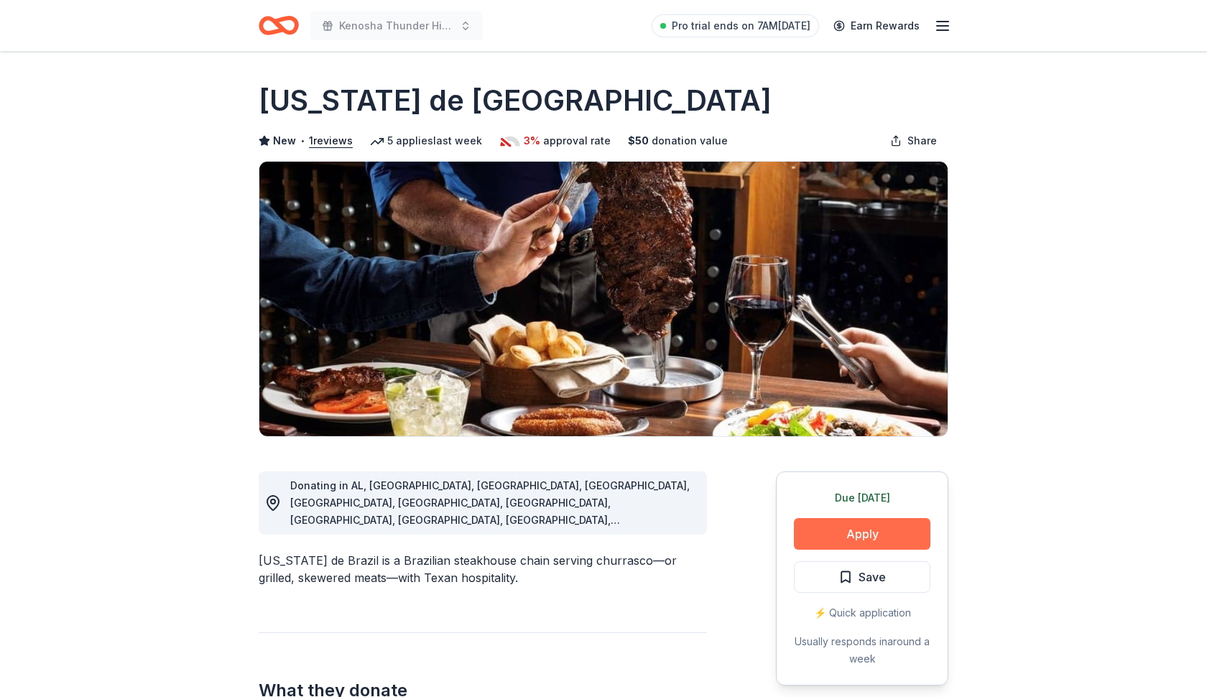
click at [864, 532] on button "Apply" at bounding box center [862, 534] width 136 height 32
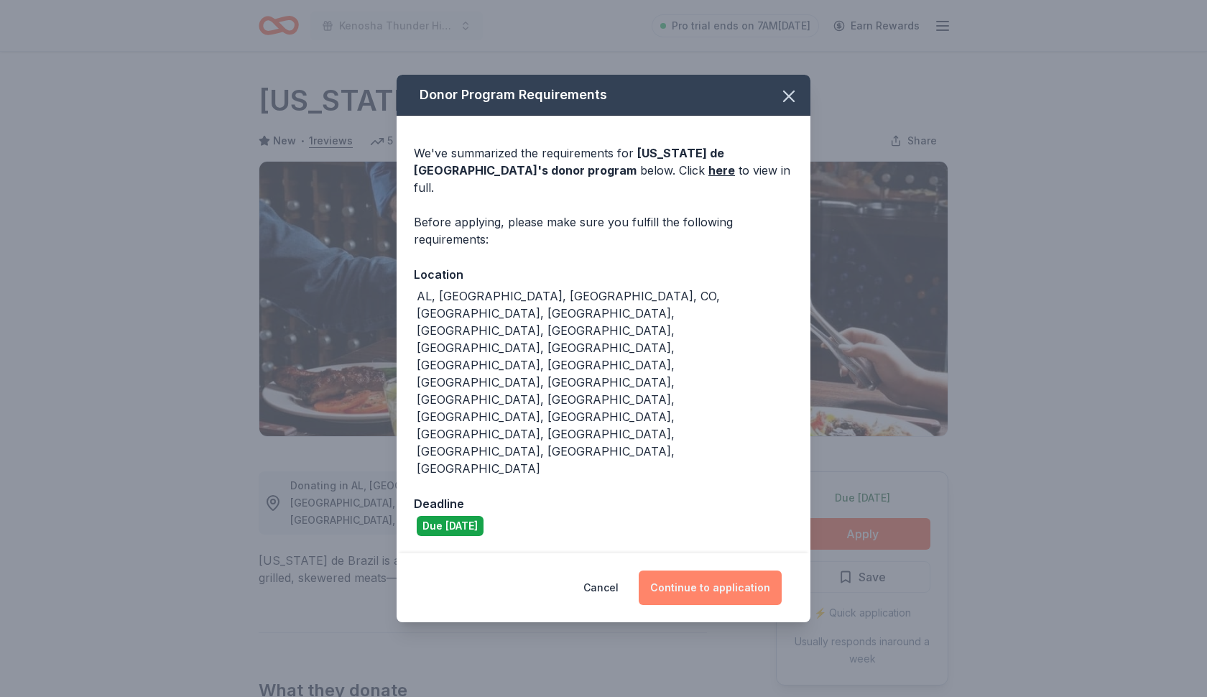
click at [740, 570] on button "Continue to application" at bounding box center [710, 587] width 143 height 34
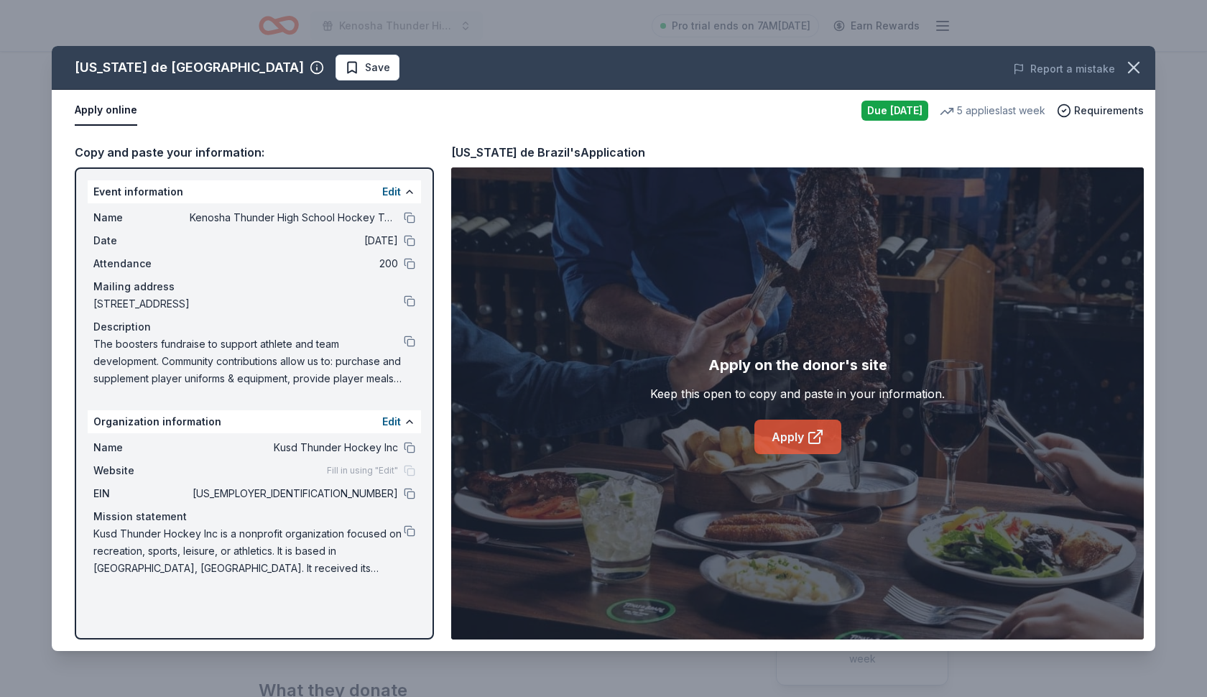
click at [773, 429] on link "Apply" at bounding box center [797, 437] width 87 height 34
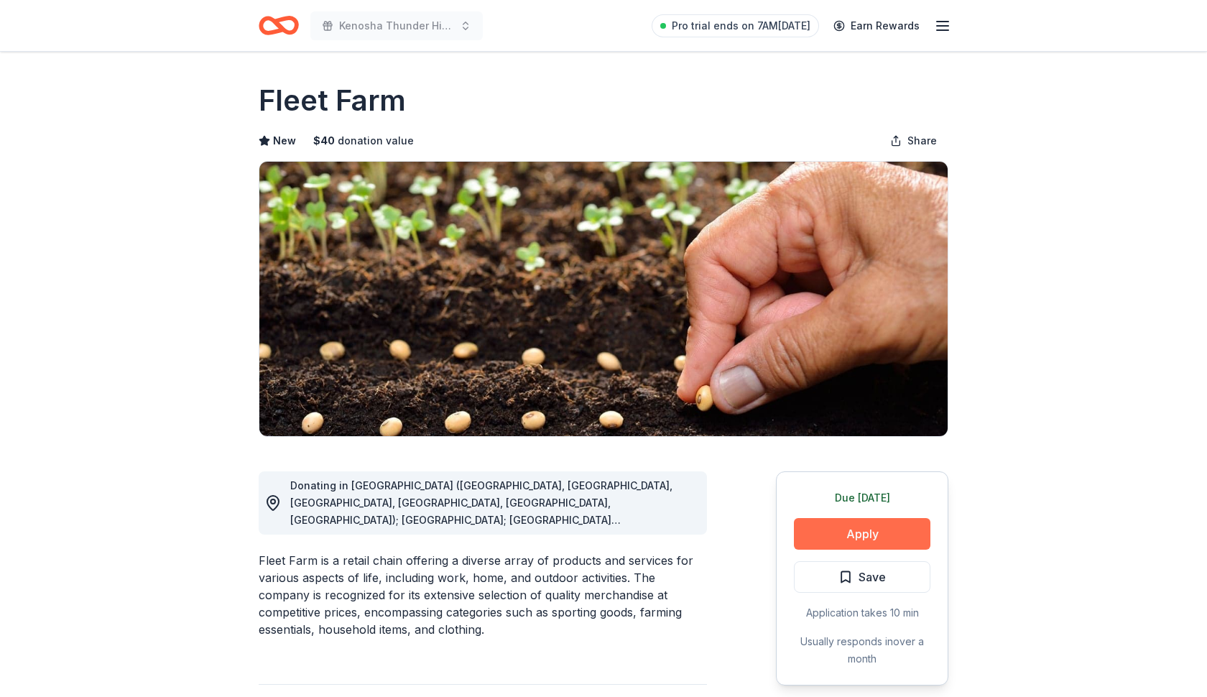
click at [871, 537] on button "Apply" at bounding box center [862, 534] width 136 height 32
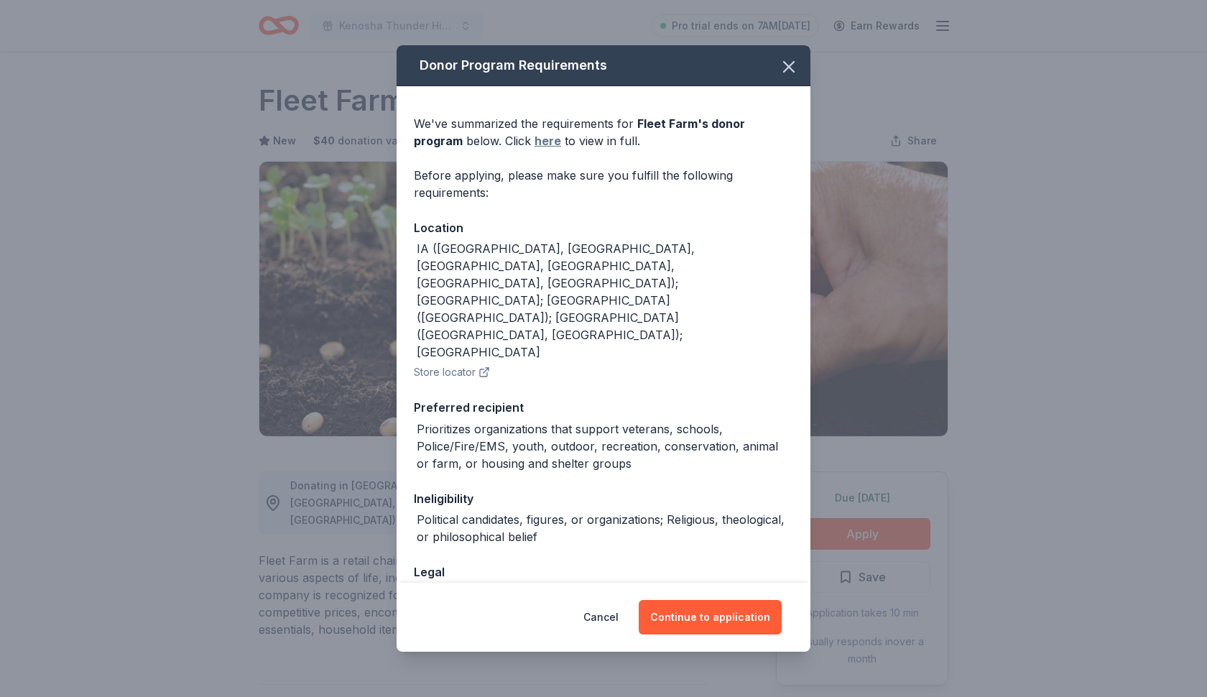
click at [534, 145] on link "here" at bounding box center [547, 140] width 27 height 17
click at [693, 621] on button "Continue to application" at bounding box center [710, 617] width 143 height 34
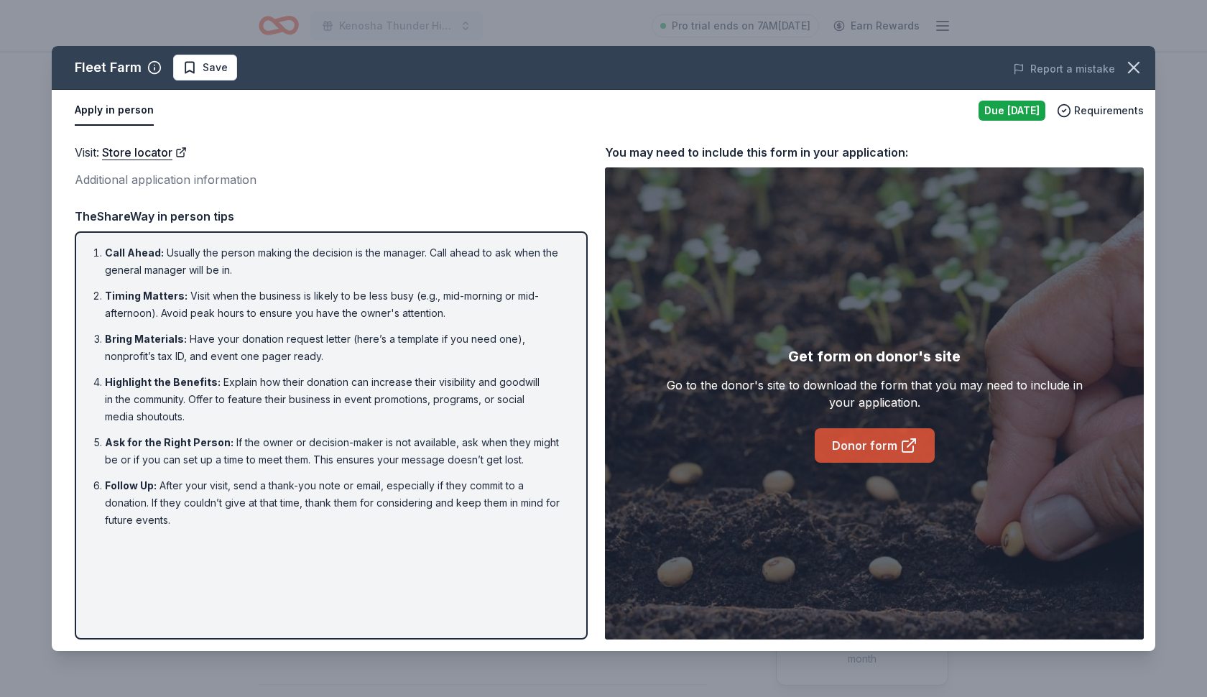
click at [883, 446] on link "Donor form" at bounding box center [875, 445] width 120 height 34
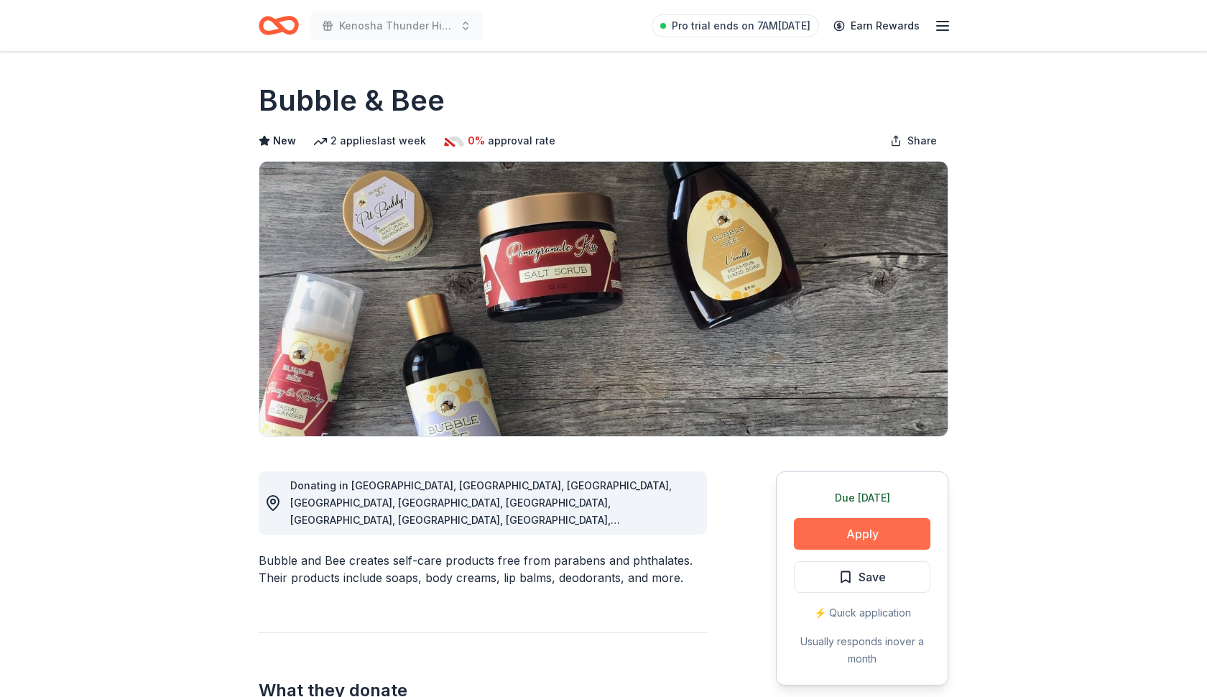
click at [854, 537] on button "Apply" at bounding box center [862, 534] width 136 height 32
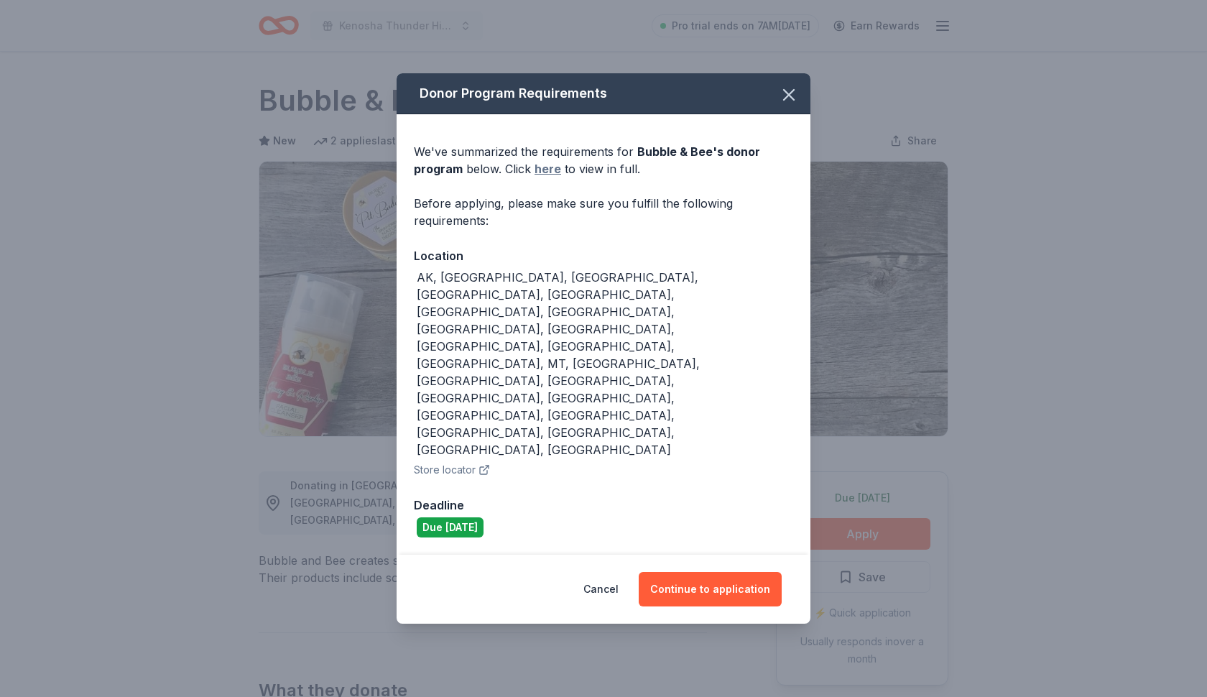
click at [547, 177] on link "here" at bounding box center [547, 168] width 27 height 17
click at [693, 572] on button "Continue to application" at bounding box center [710, 589] width 143 height 34
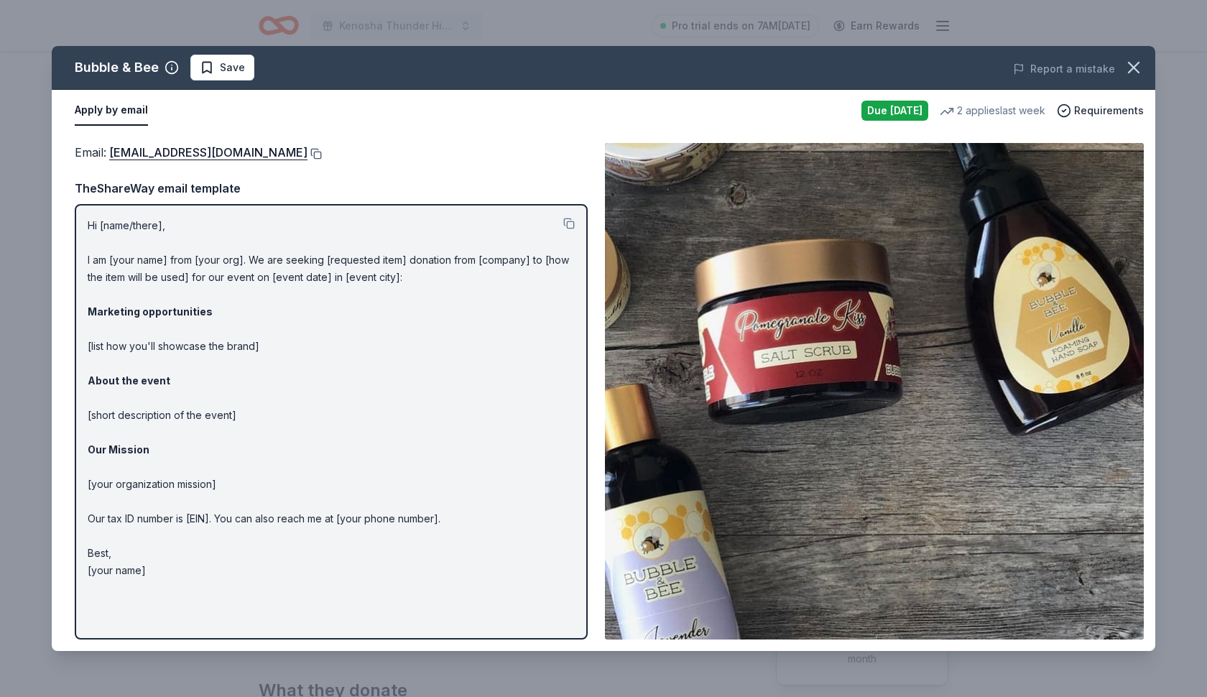
click at [307, 153] on button at bounding box center [314, 153] width 14 height 11
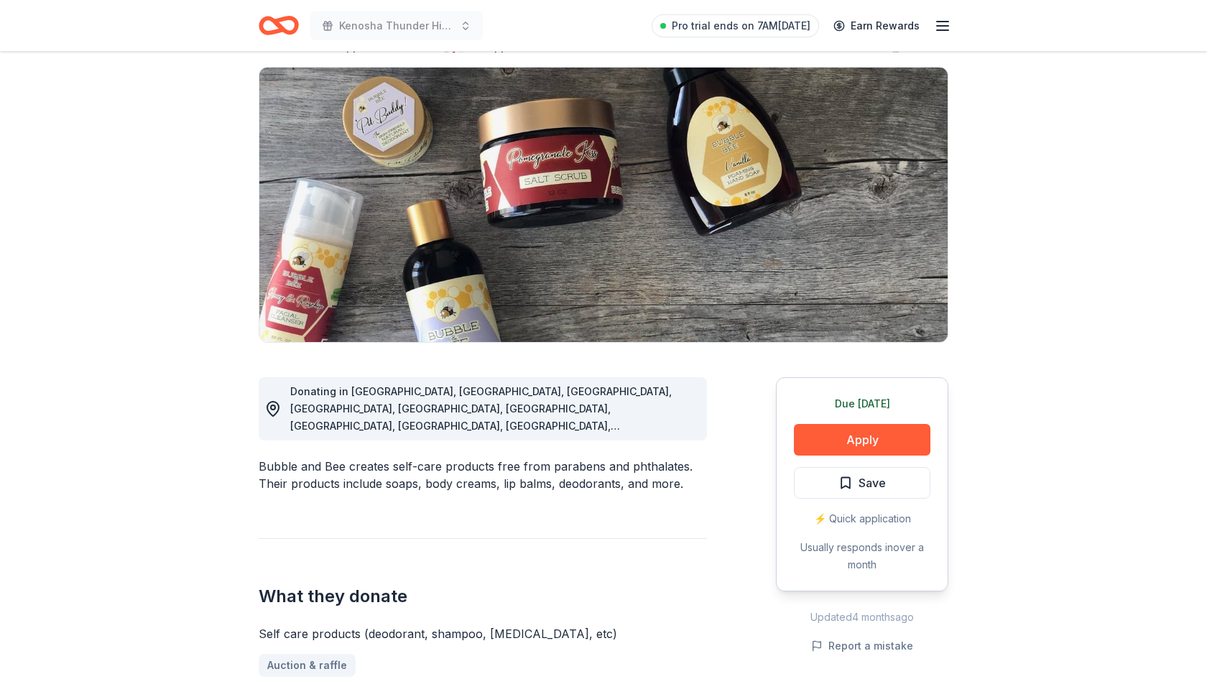
scroll to position [100, 0]
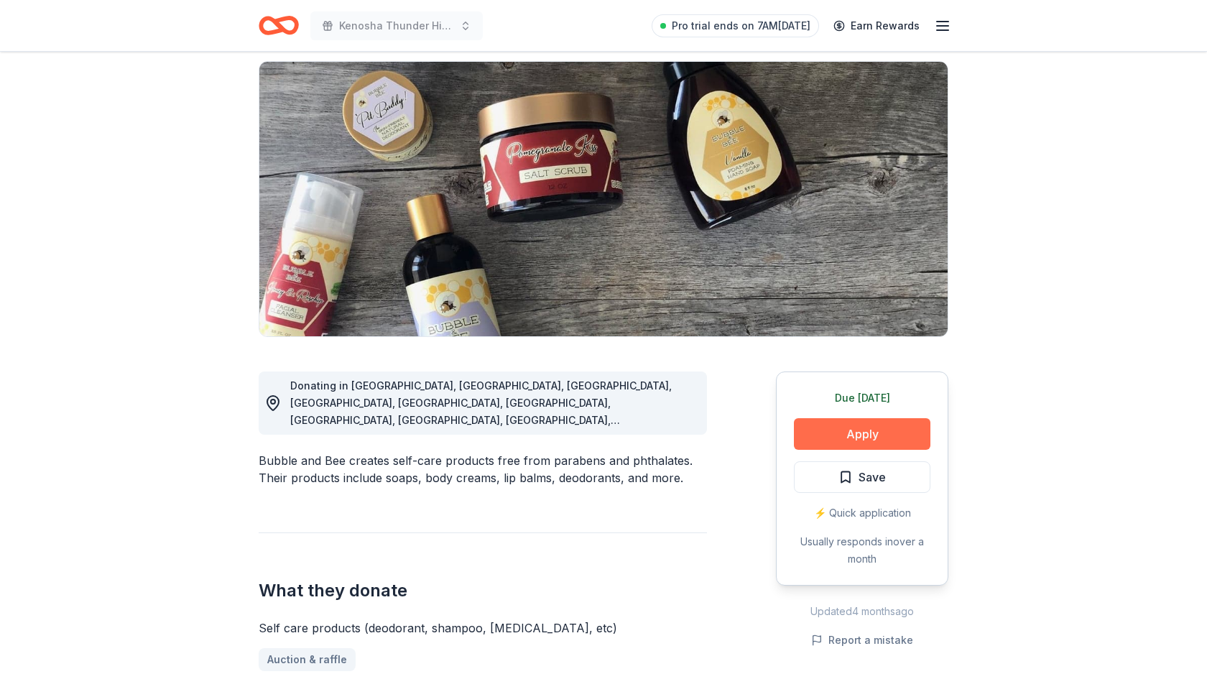
click at [858, 436] on button "Apply" at bounding box center [862, 434] width 136 height 32
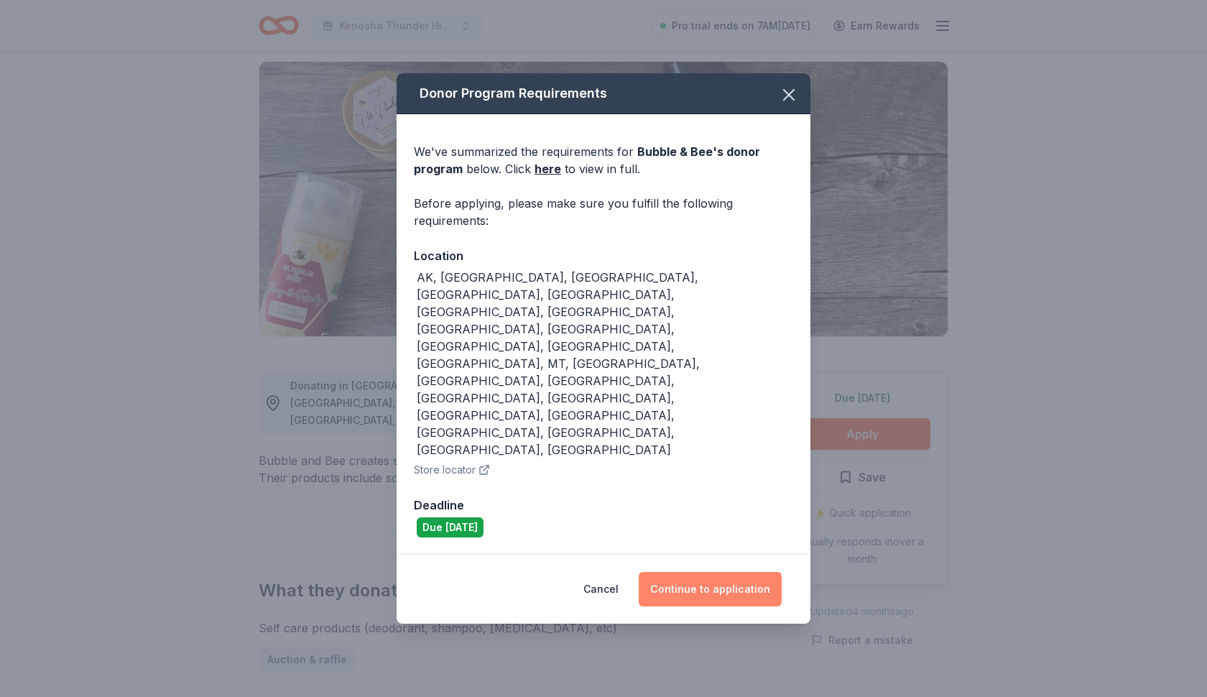
click at [690, 572] on button "Continue to application" at bounding box center [710, 589] width 143 height 34
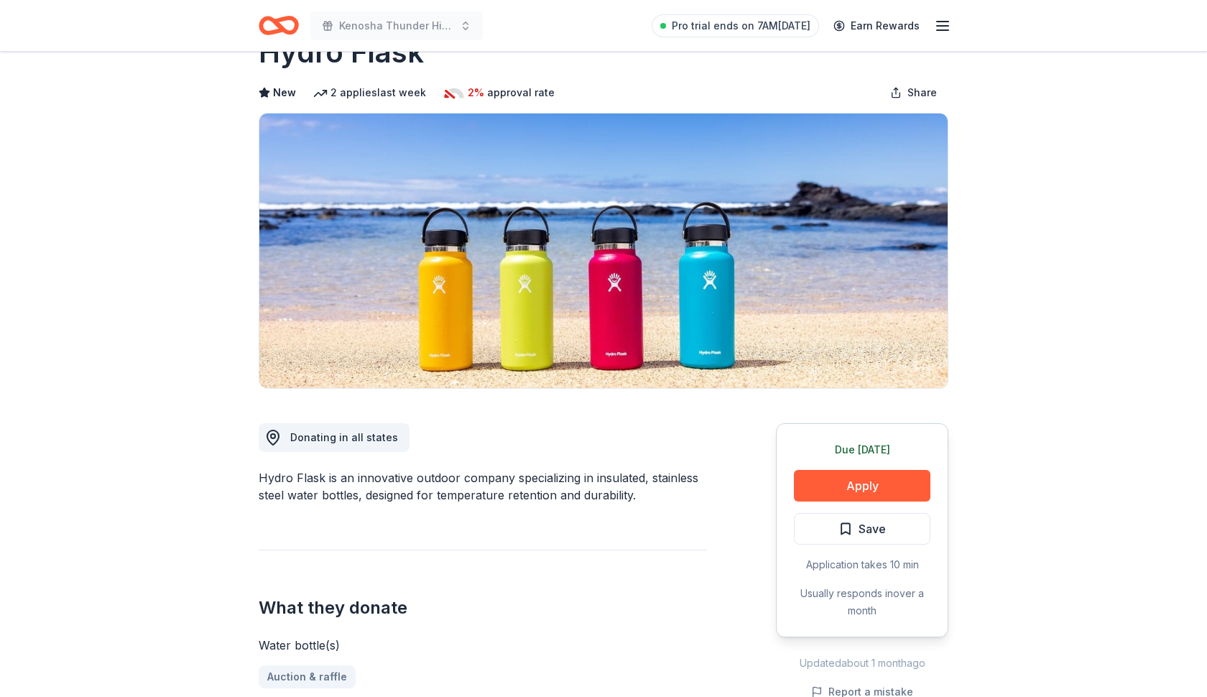
scroll to position [52, 0]
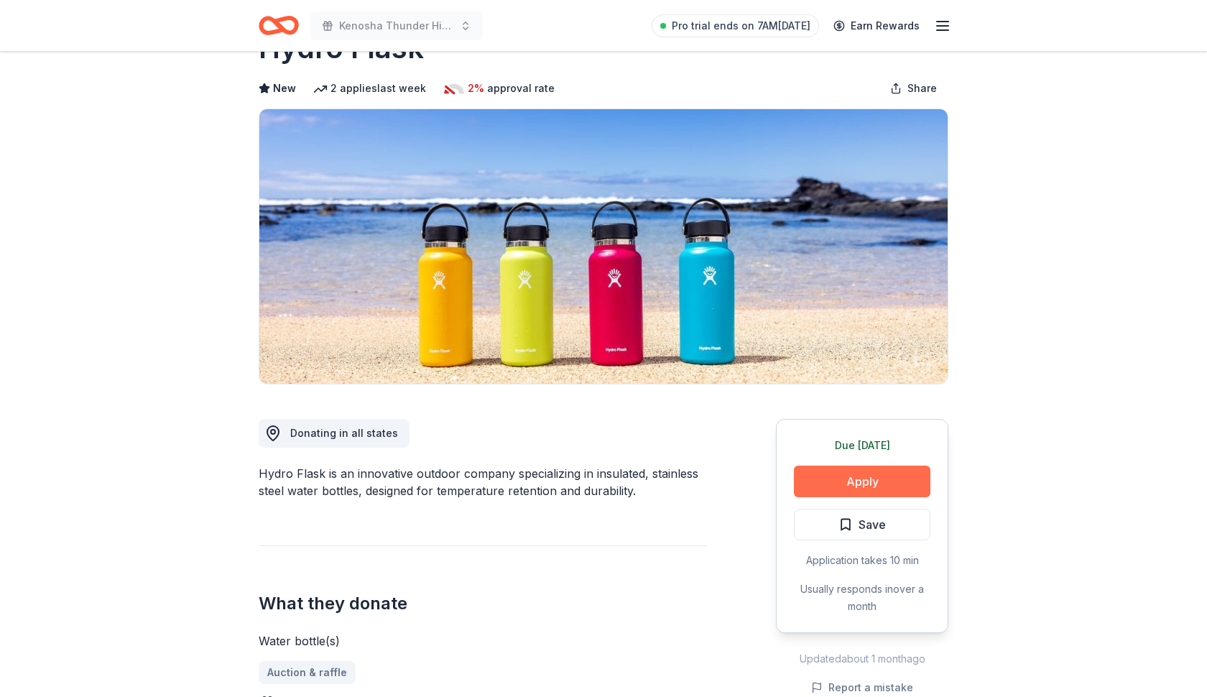
click at [812, 486] on button "Apply" at bounding box center [862, 481] width 136 height 32
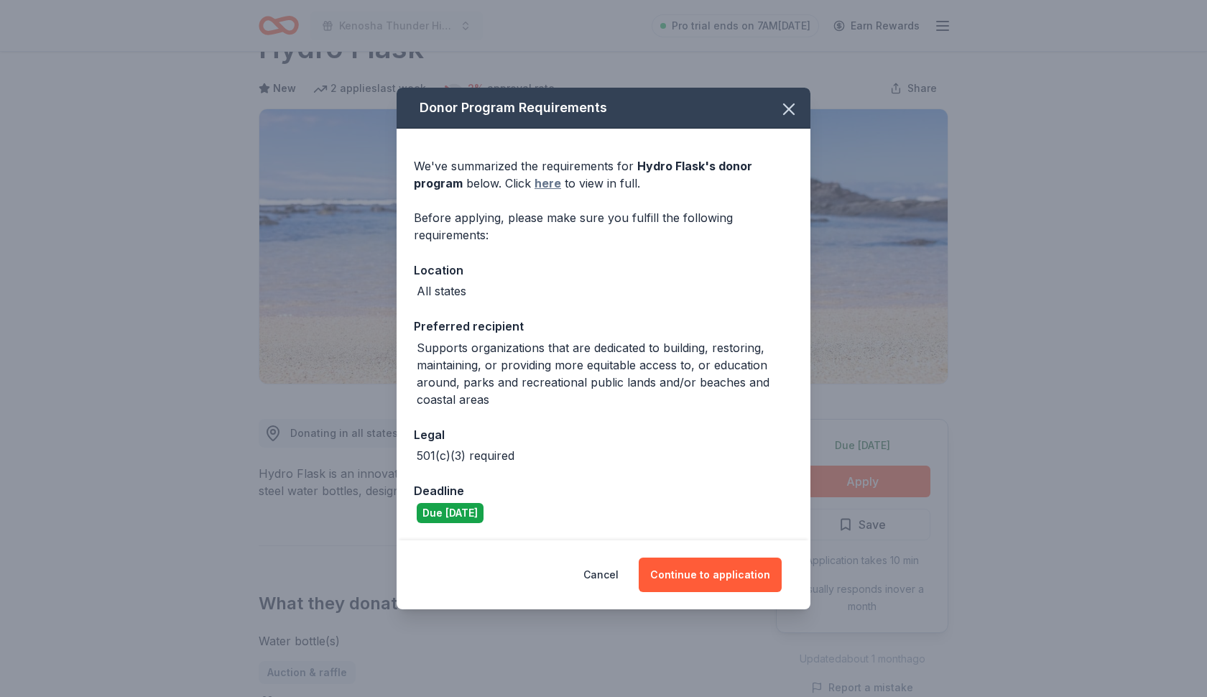
click at [545, 180] on link "here" at bounding box center [547, 183] width 27 height 17
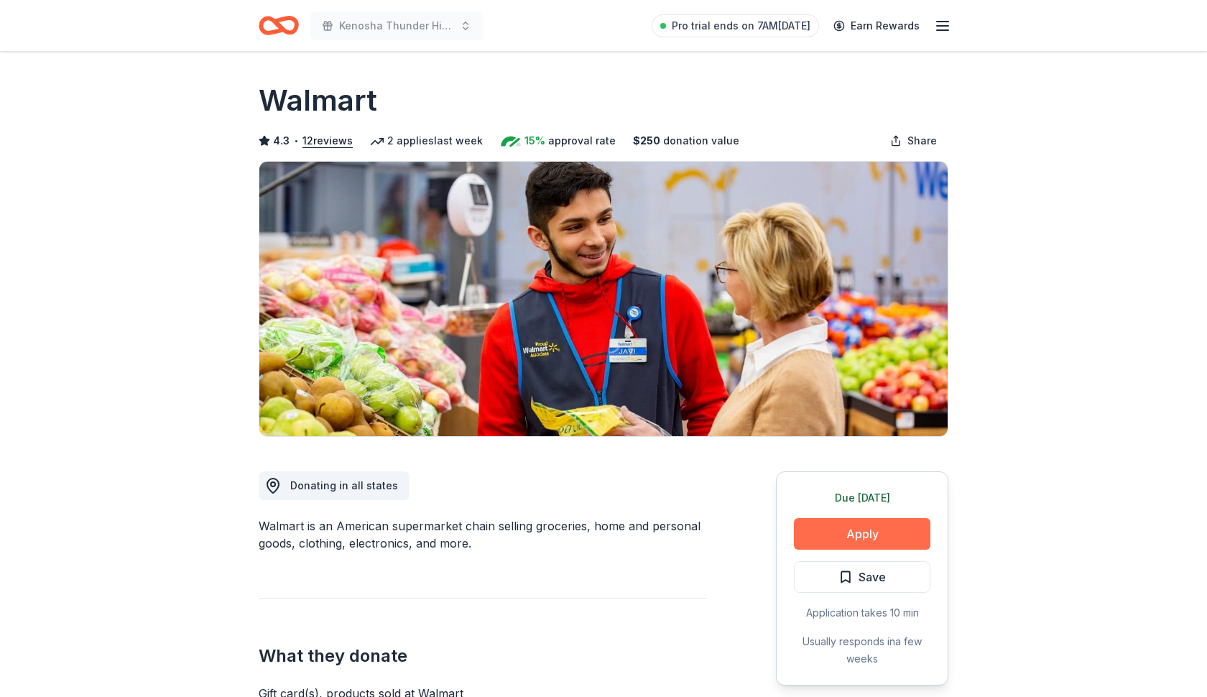
click at [866, 532] on button "Apply" at bounding box center [862, 534] width 136 height 32
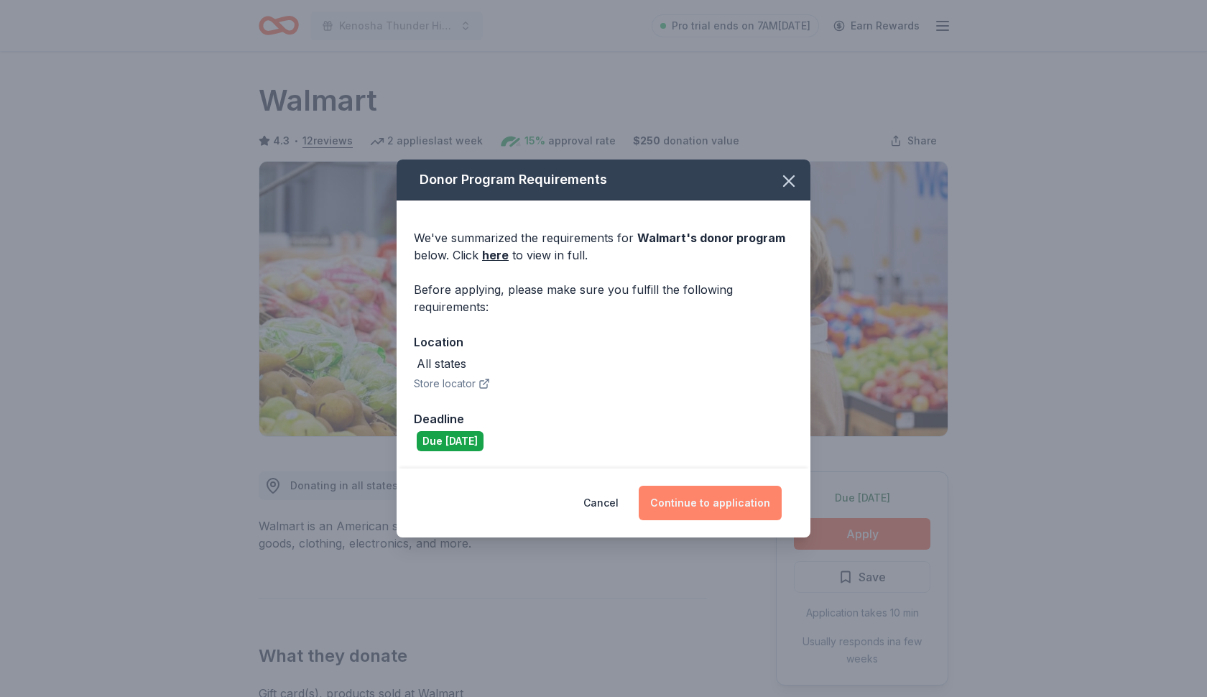
click at [721, 507] on button "Continue to application" at bounding box center [710, 503] width 143 height 34
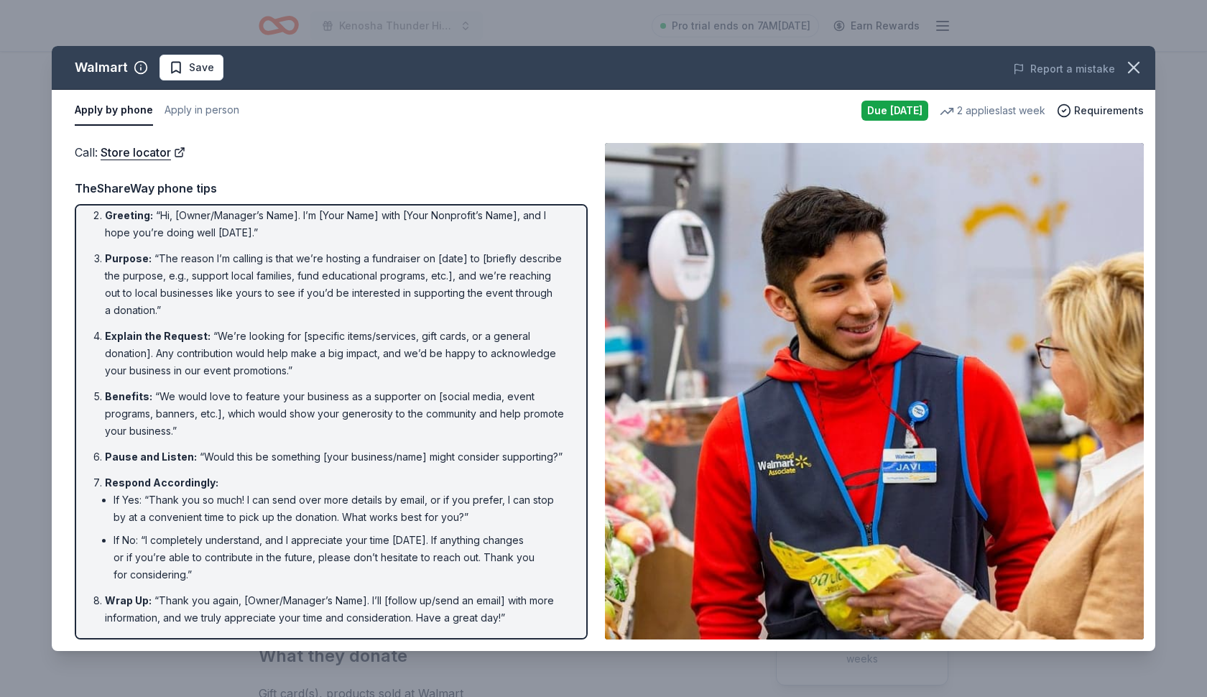
scroll to position [52, 0]
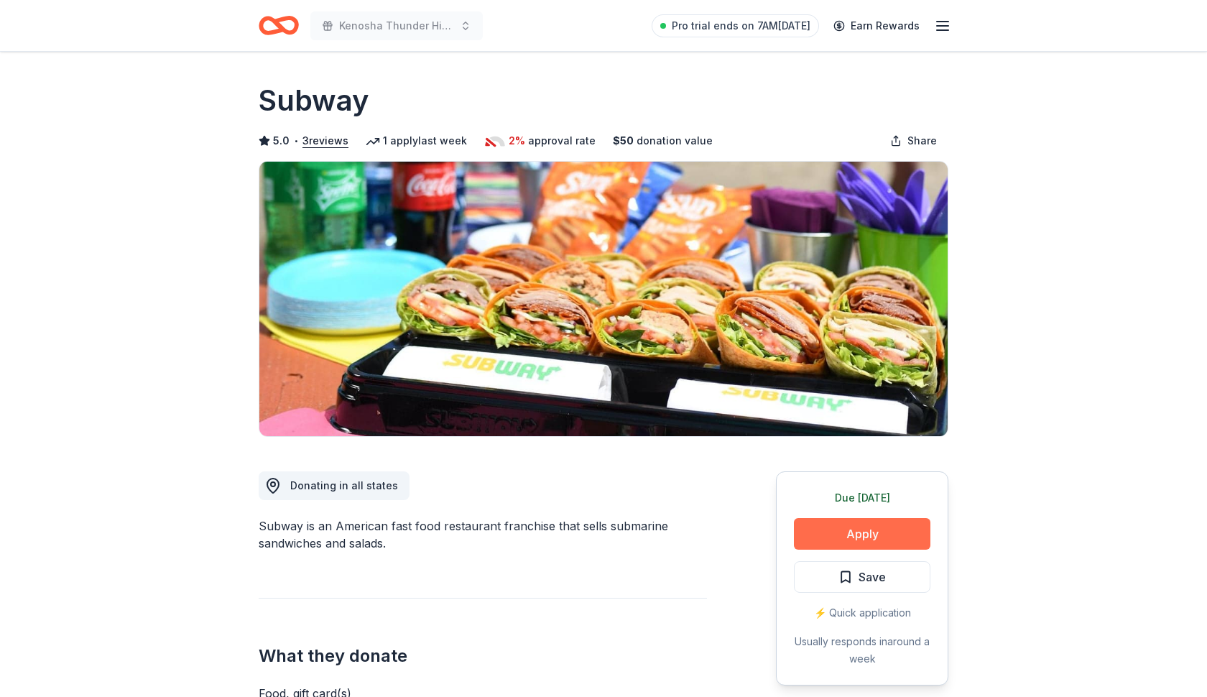
click at [861, 530] on button "Apply" at bounding box center [862, 534] width 136 height 32
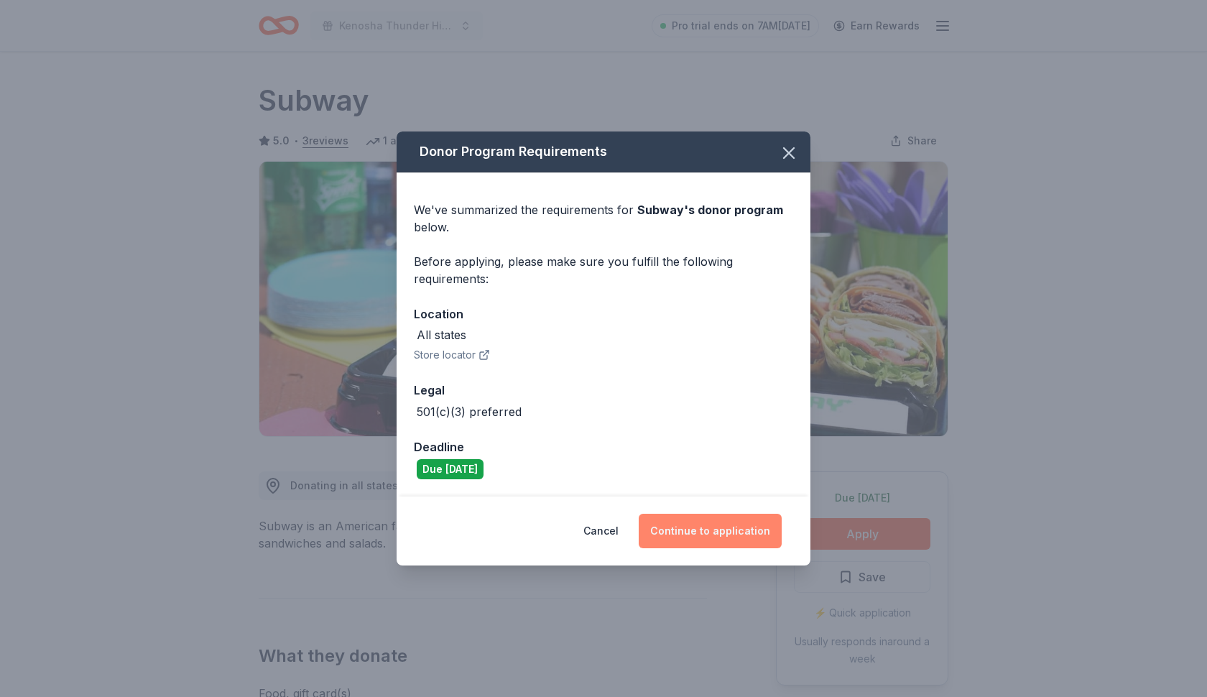
click at [706, 530] on button "Continue to application" at bounding box center [710, 531] width 143 height 34
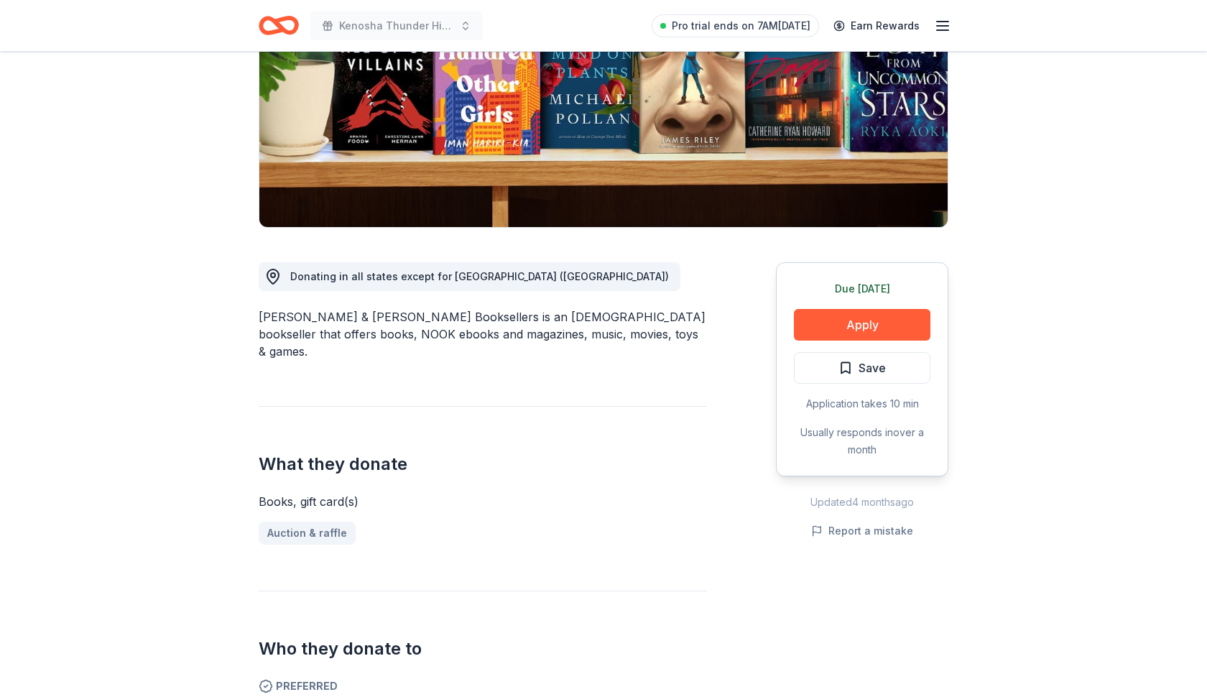
scroll to position [224, 0]
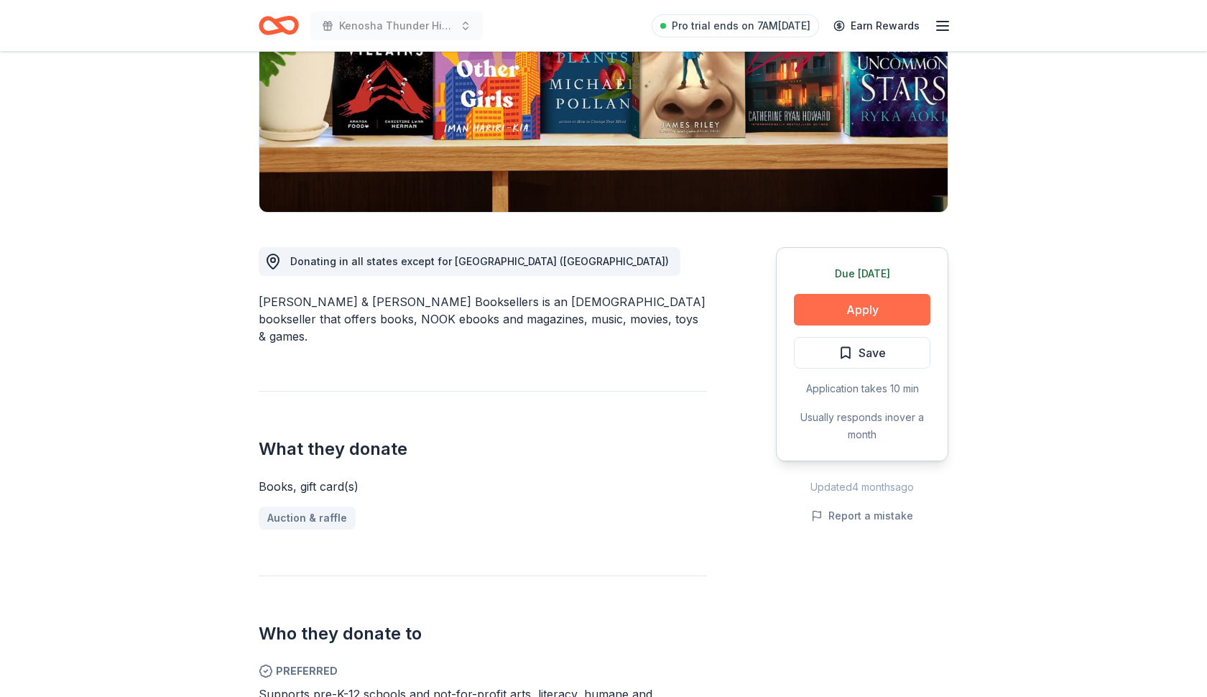
click at [846, 319] on button "Apply" at bounding box center [862, 310] width 136 height 32
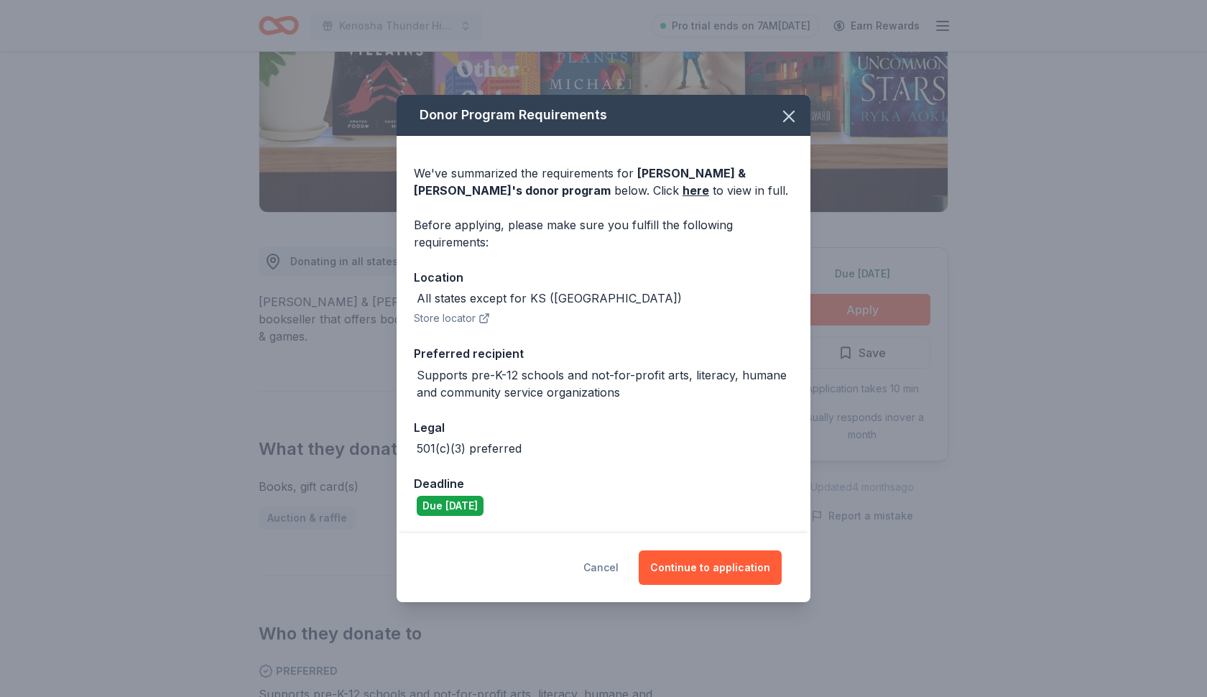
click at [617, 565] on button "Cancel" at bounding box center [600, 567] width 35 height 34
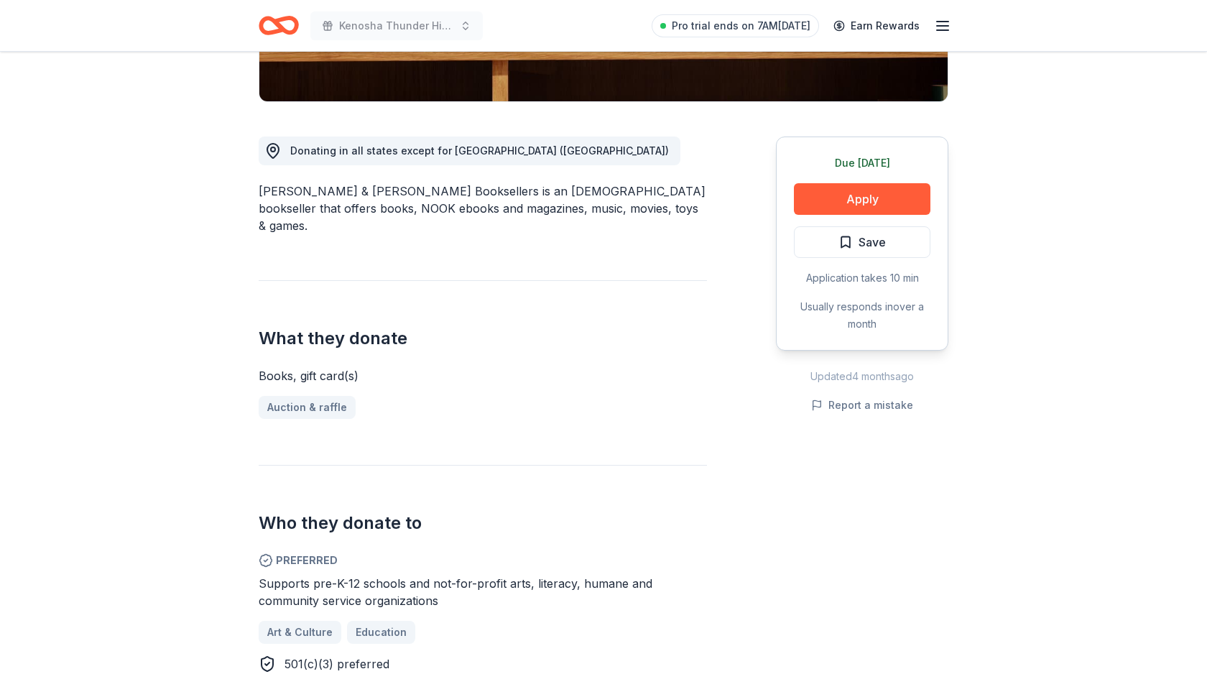
scroll to position [343, 0]
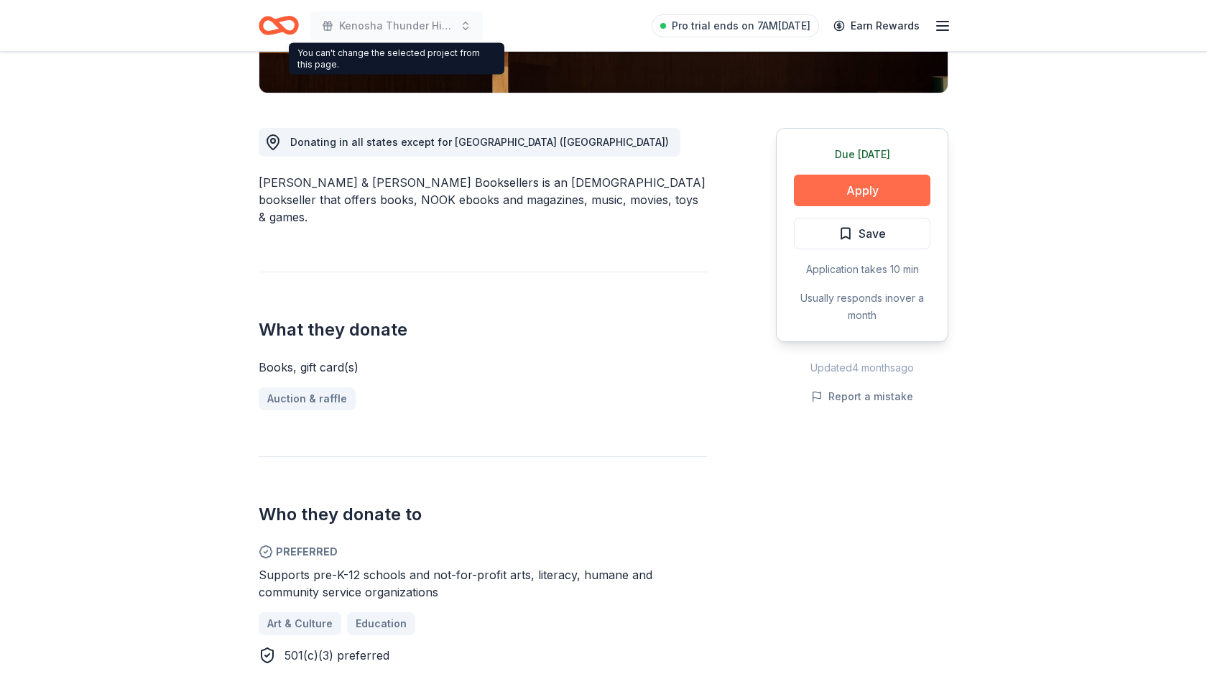
click at [867, 188] on button "Apply" at bounding box center [862, 191] width 136 height 32
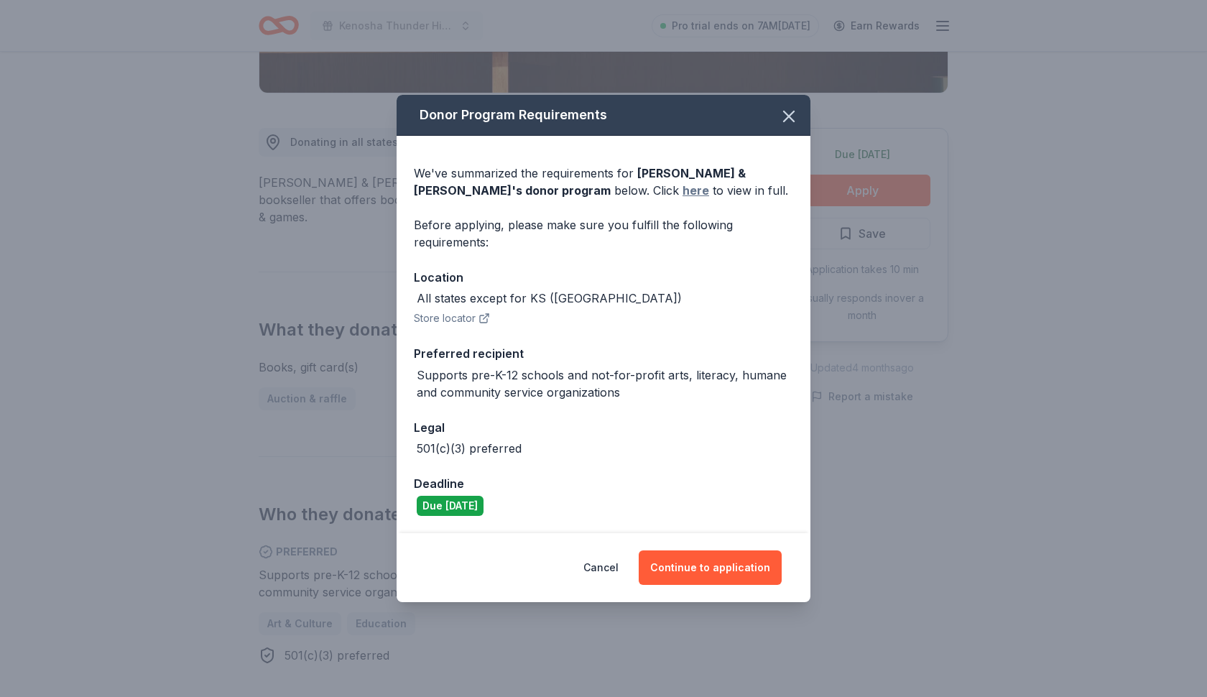
click at [682, 193] on link "here" at bounding box center [695, 190] width 27 height 17
click at [788, 116] on icon "button" at bounding box center [789, 116] width 10 height 10
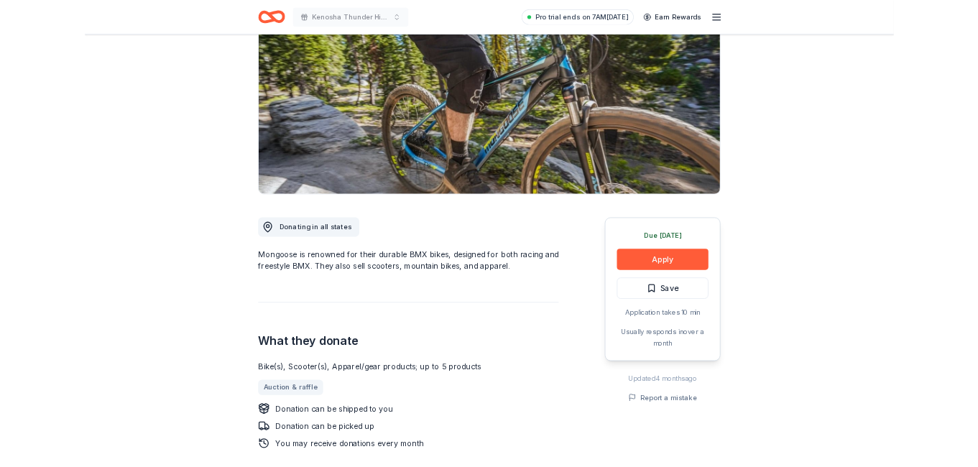
scroll to position [148, 0]
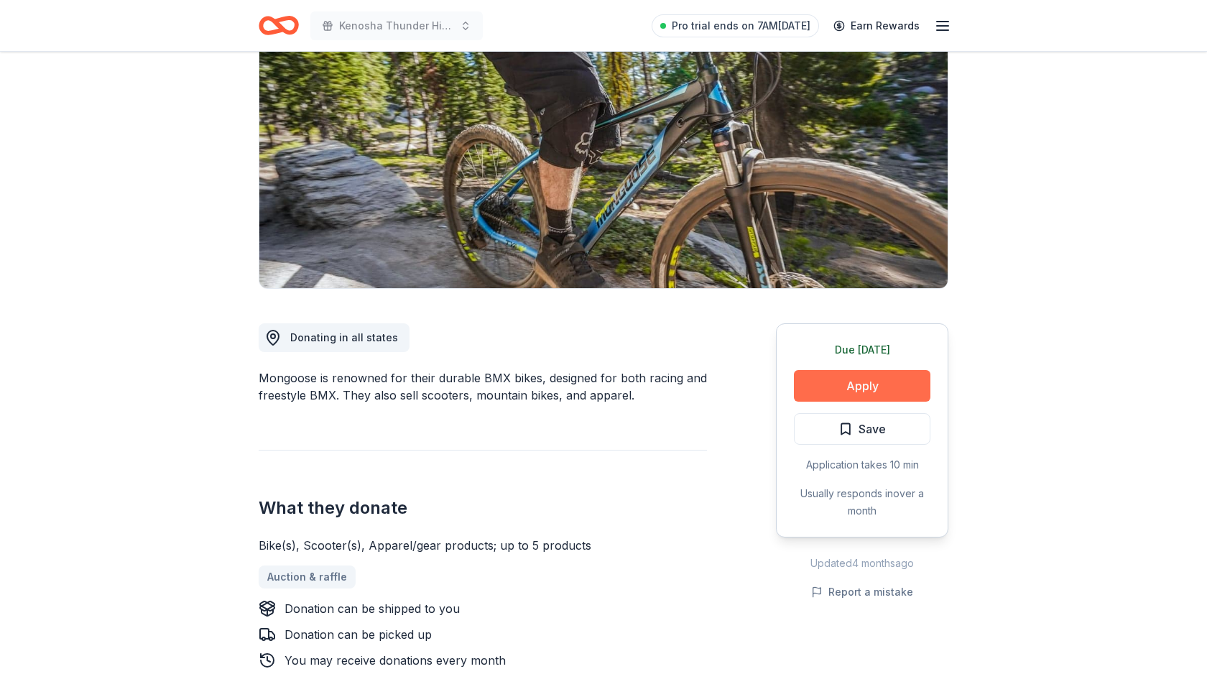
click at [870, 385] on button "Apply" at bounding box center [862, 386] width 136 height 32
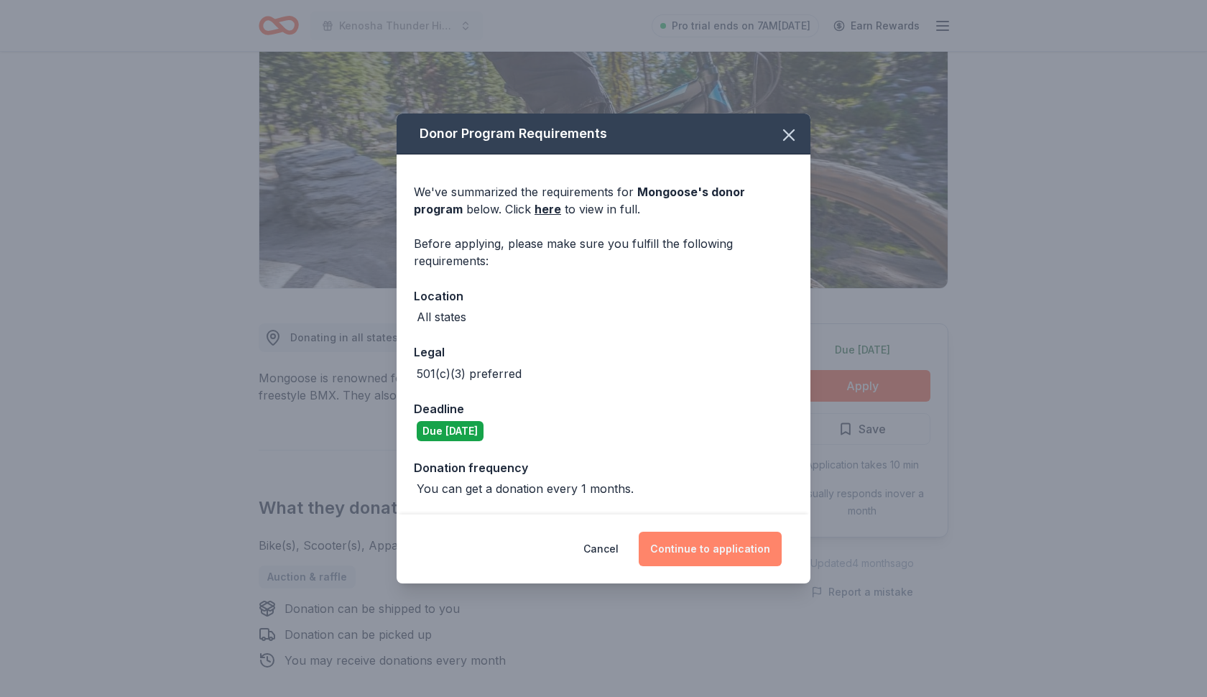
click at [694, 560] on button "Continue to application" at bounding box center [710, 549] width 143 height 34
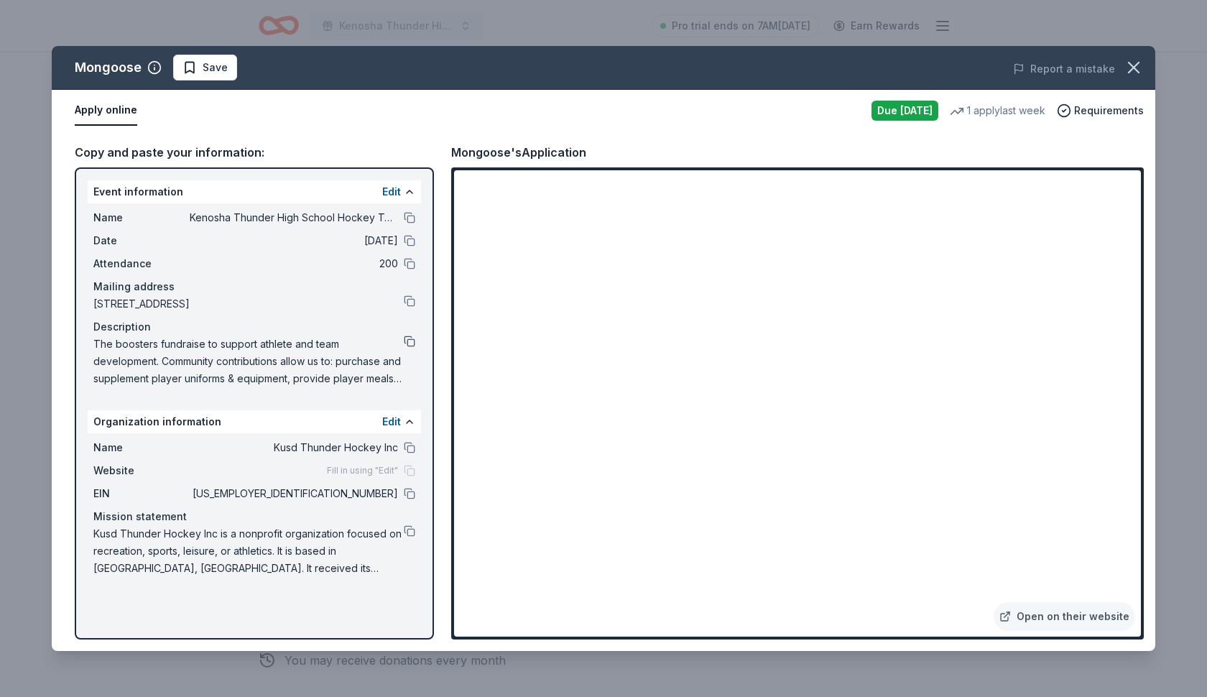
click at [409, 341] on button at bounding box center [409, 340] width 11 height 11
drag, startPoint x: 93, startPoint y: 343, endPoint x: 312, endPoint y: 382, distance: 222.6
click at [312, 382] on span "The boosters fundraise to support athlete and team development. Community contr…" at bounding box center [248, 361] width 310 height 52
click at [412, 339] on button at bounding box center [409, 340] width 11 height 11
